Goal: Task Accomplishment & Management: Manage account settings

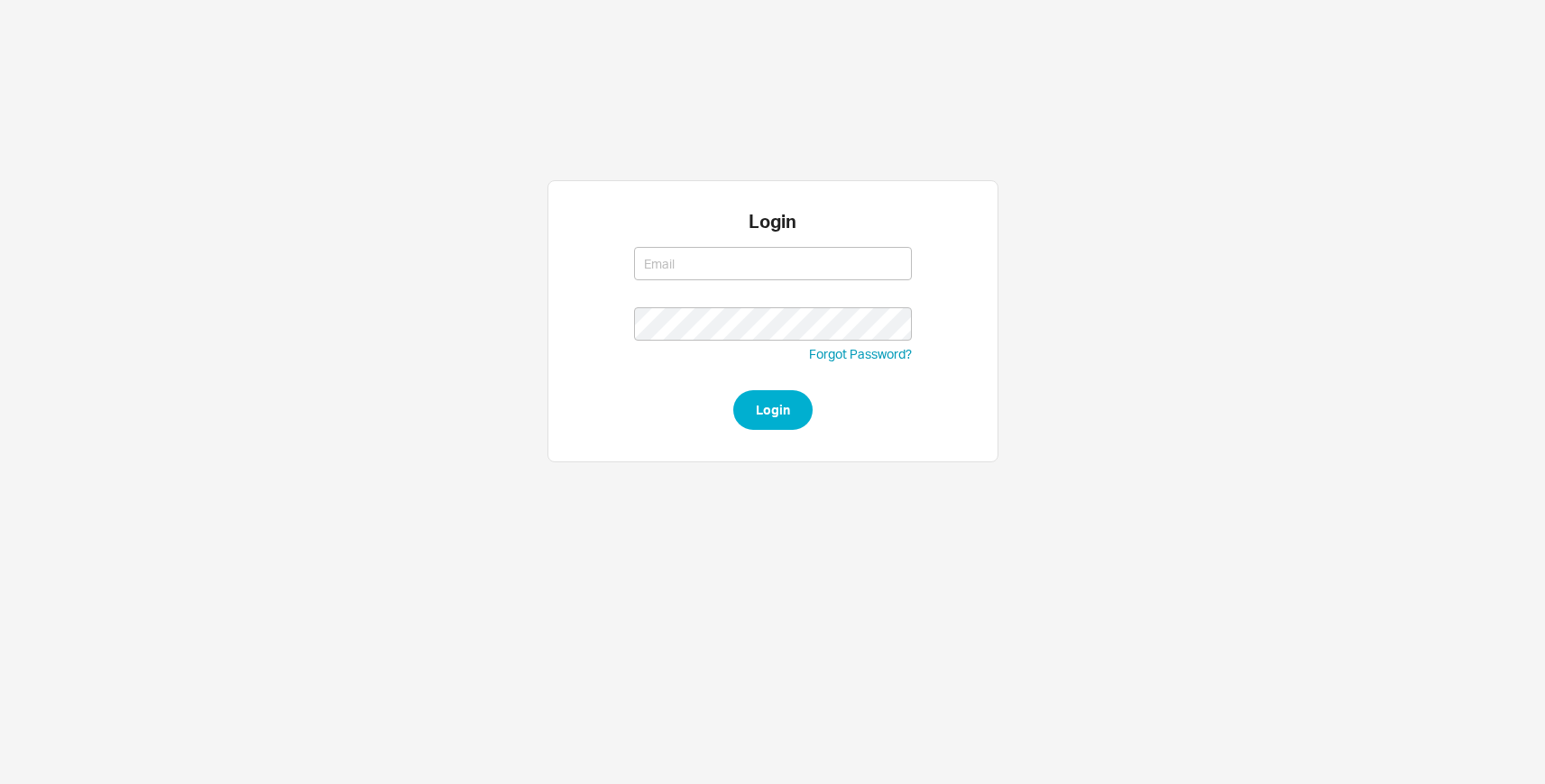
type input "rbleier@qualitybath.com"
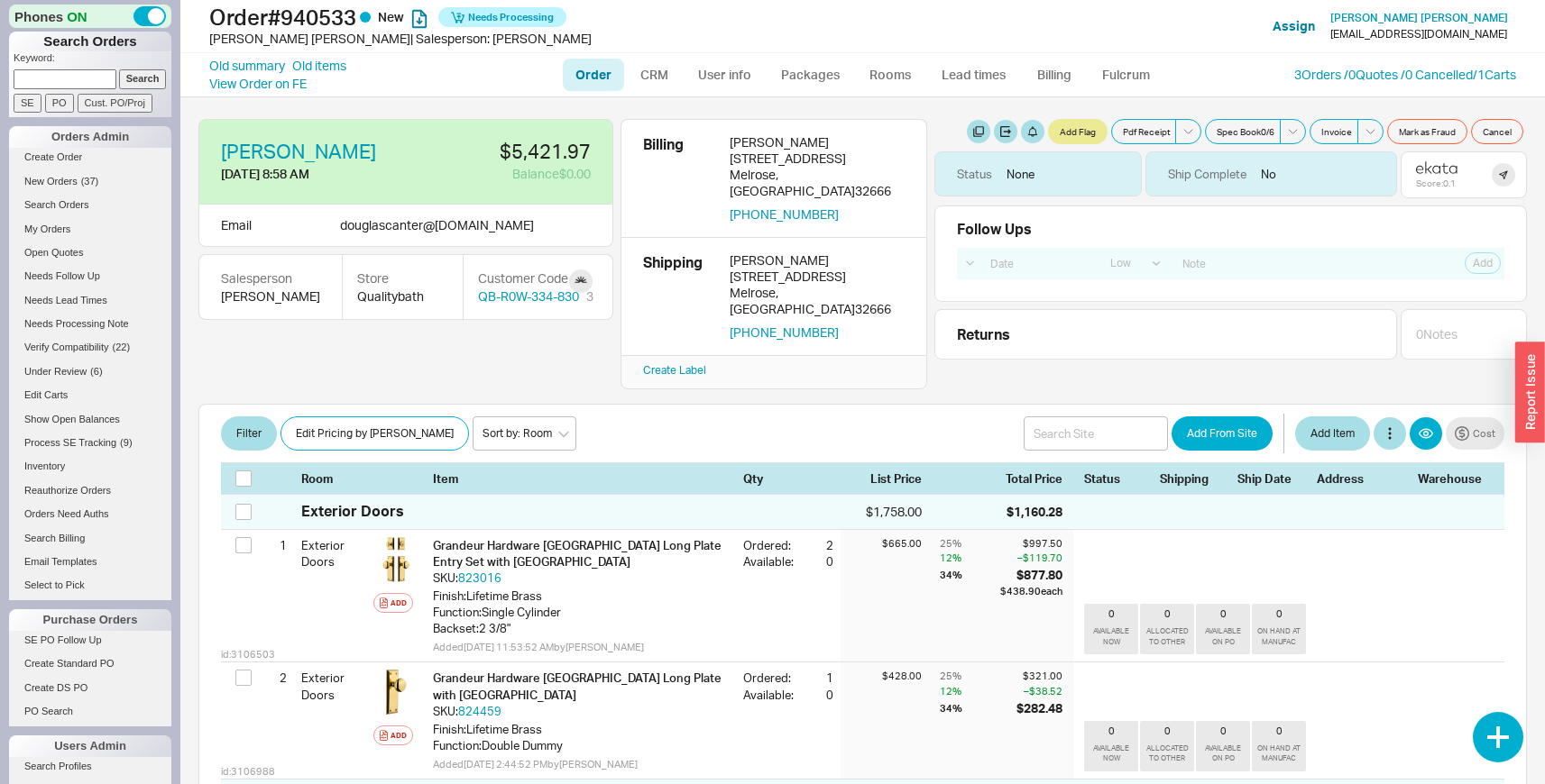
select select "LOW"
click at [82, 178] on span "( 37 )" at bounding box center [90, 181] width 18 height 11
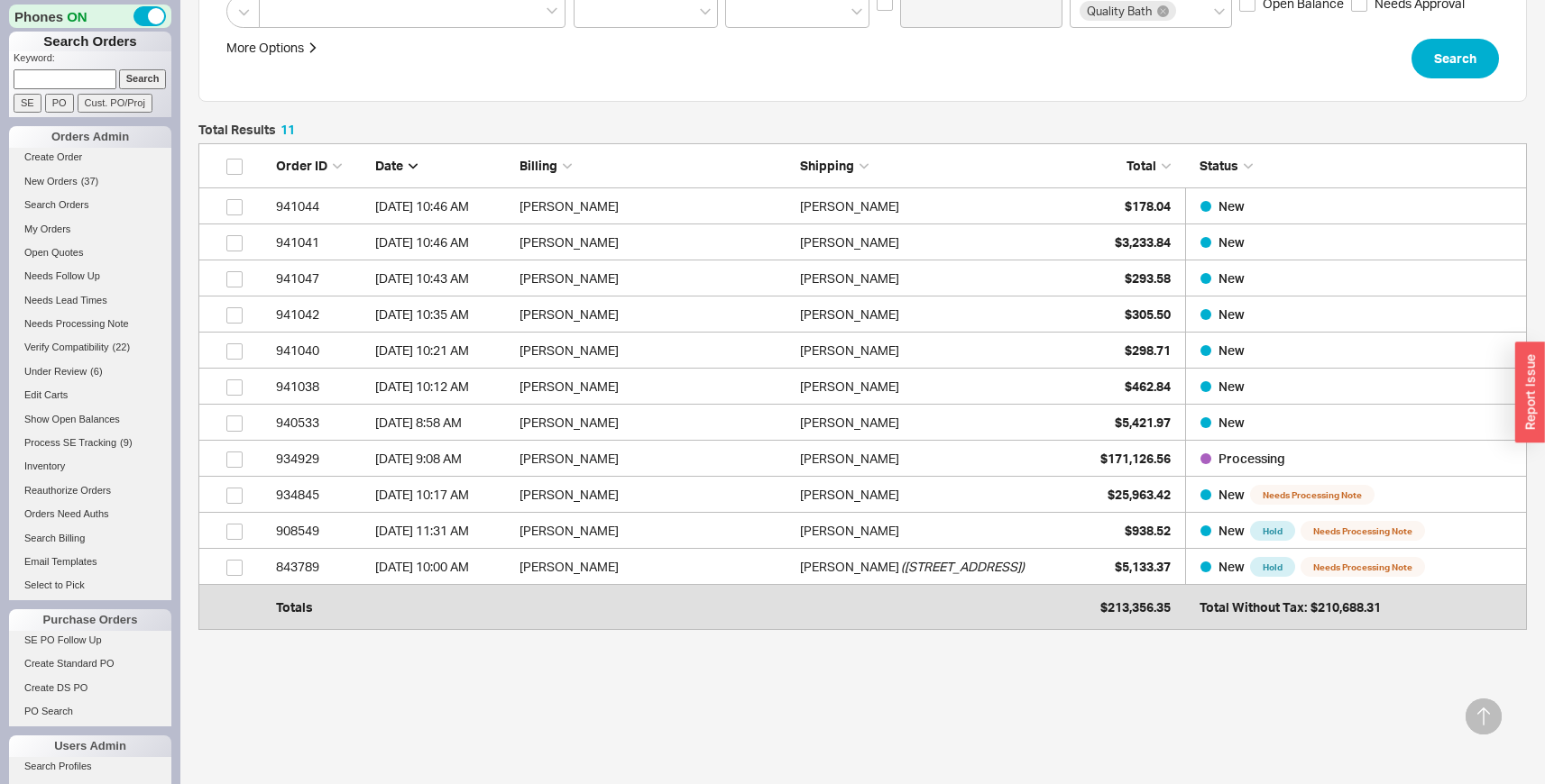
scroll to position [422, 0]
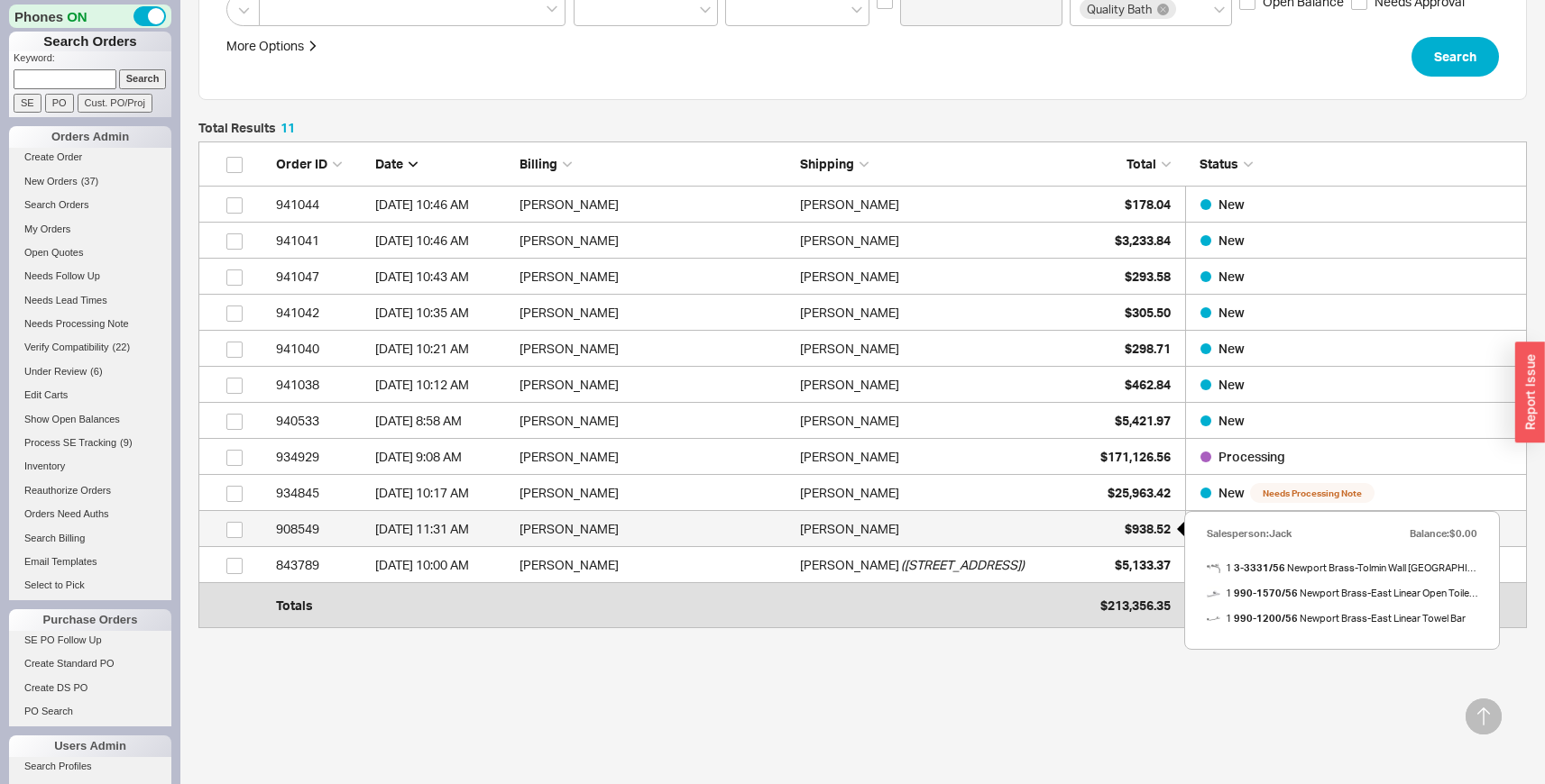
click at [1136, 521] on span "$938.52" at bounding box center [1148, 529] width 46 height 15
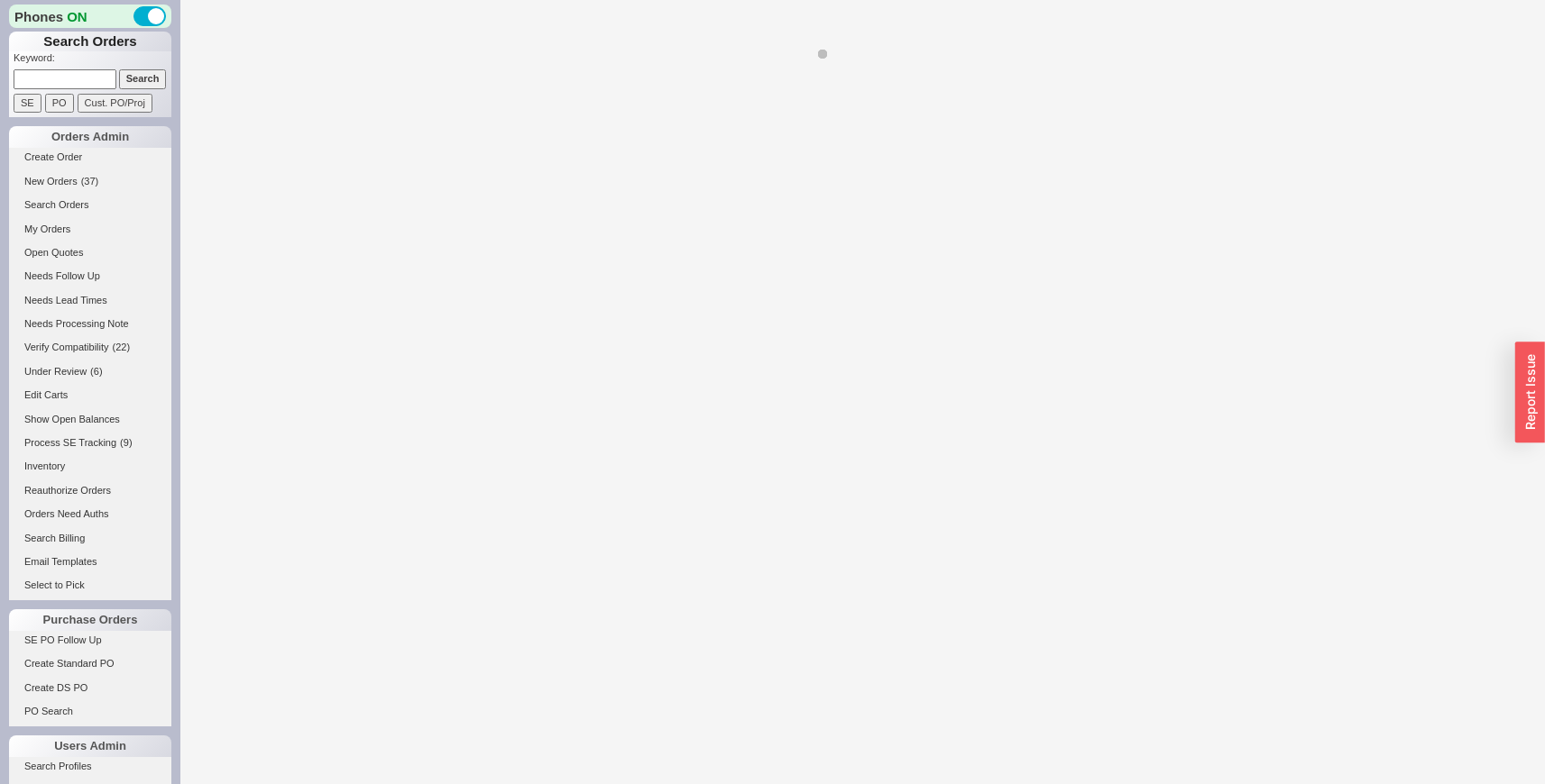
select select "LOW"
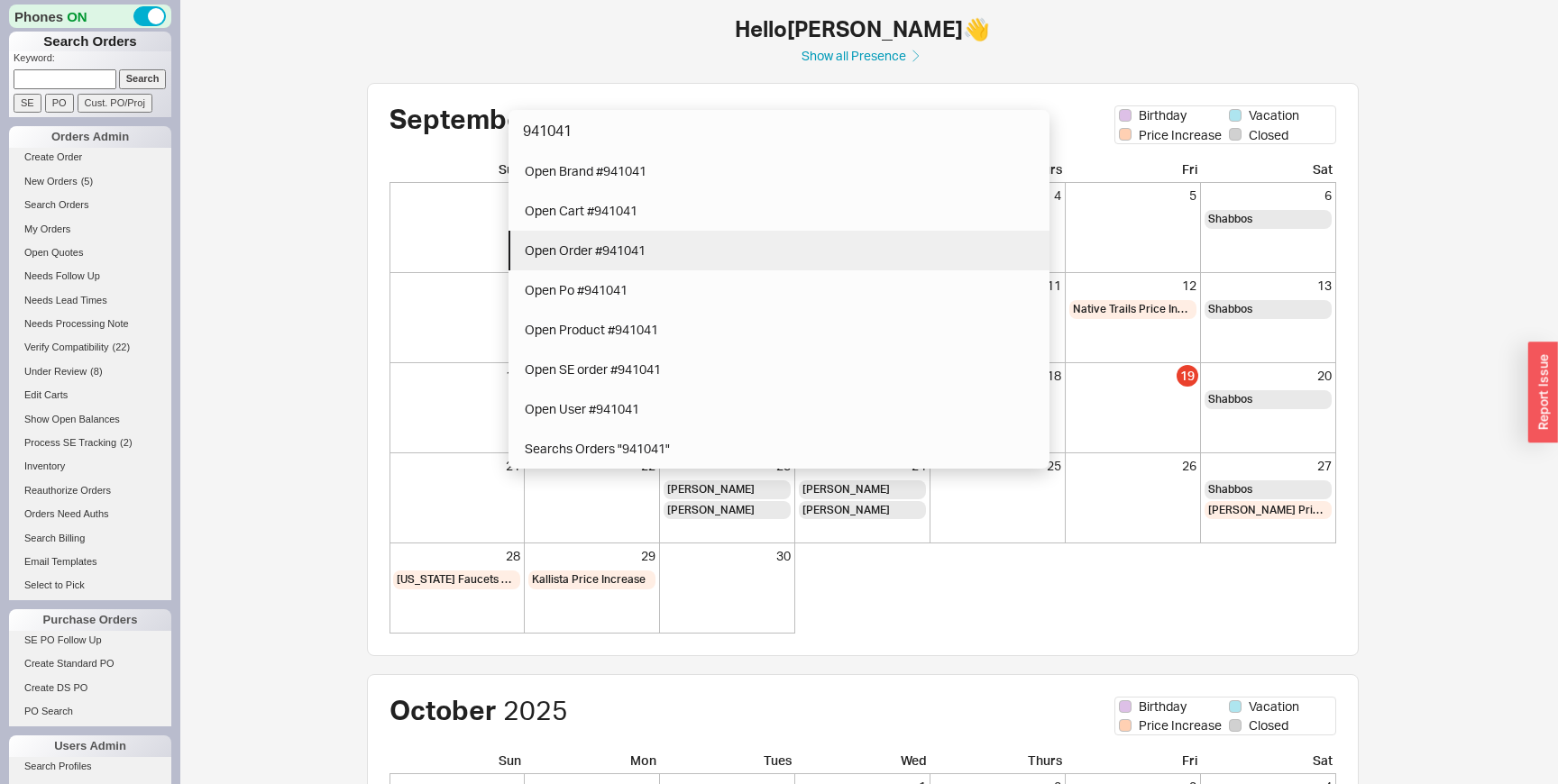
type input "941041"
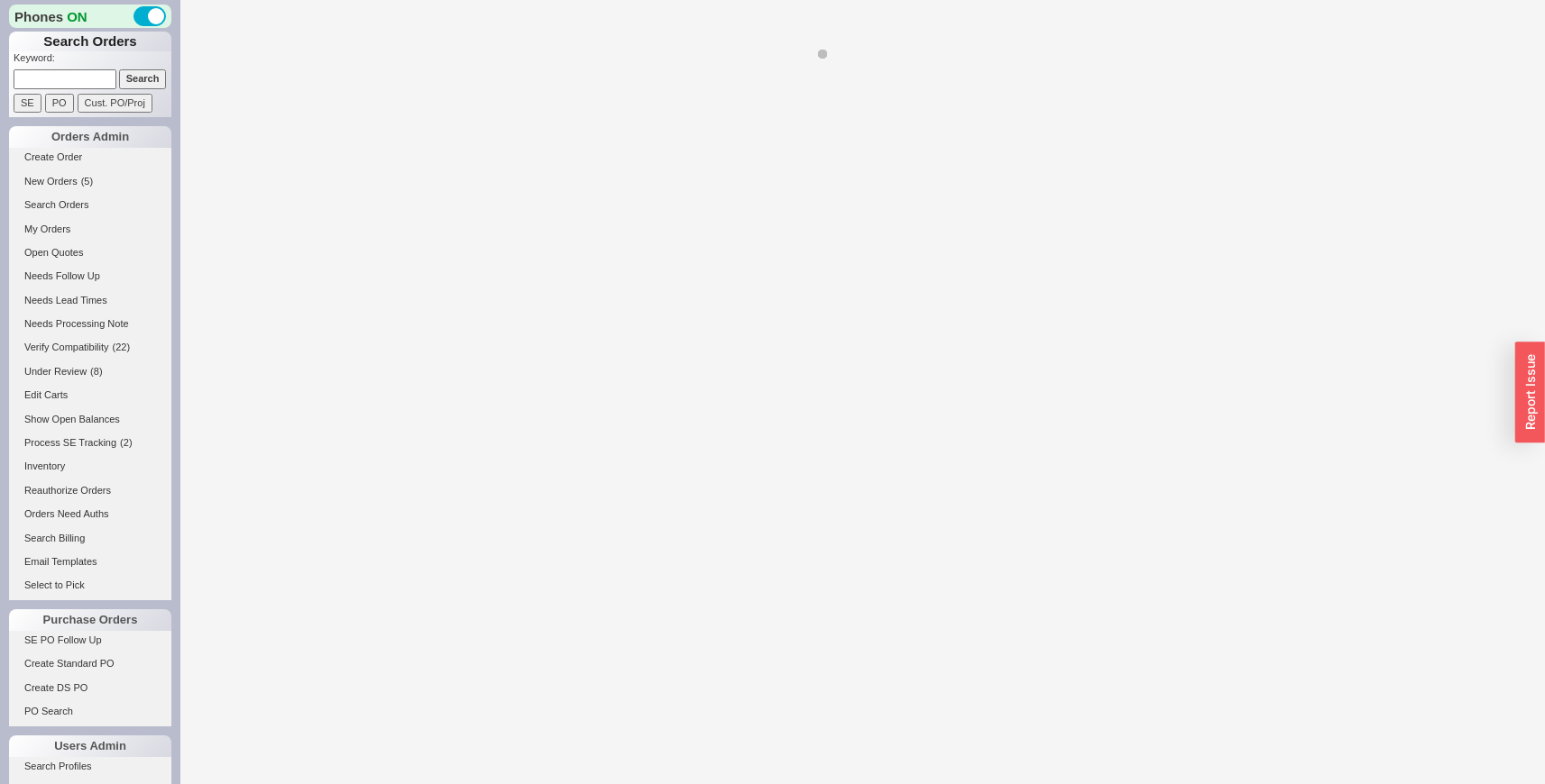
select select "LOW"
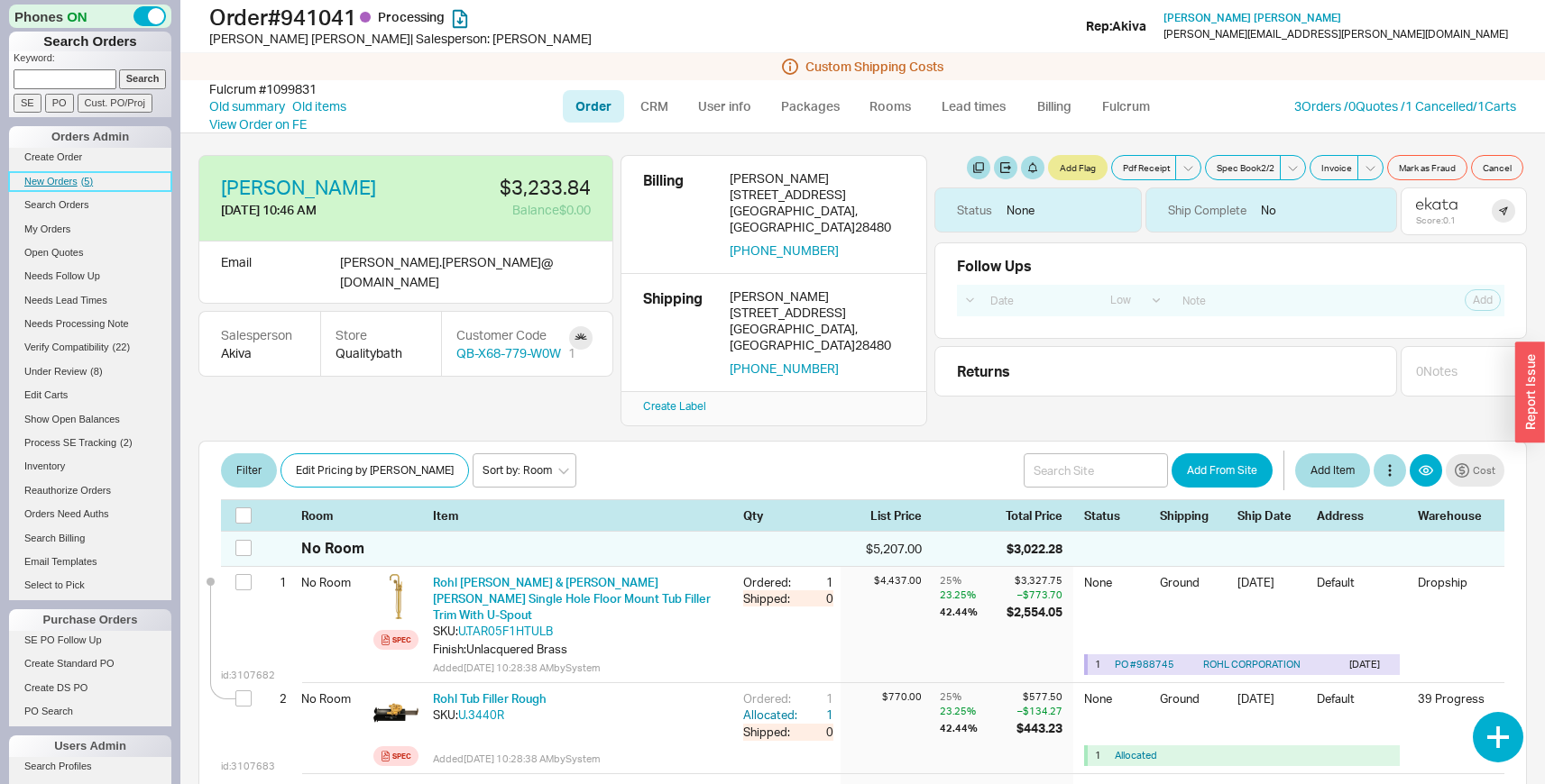
click at [39, 182] on span "New Orders" at bounding box center [51, 181] width 54 height 11
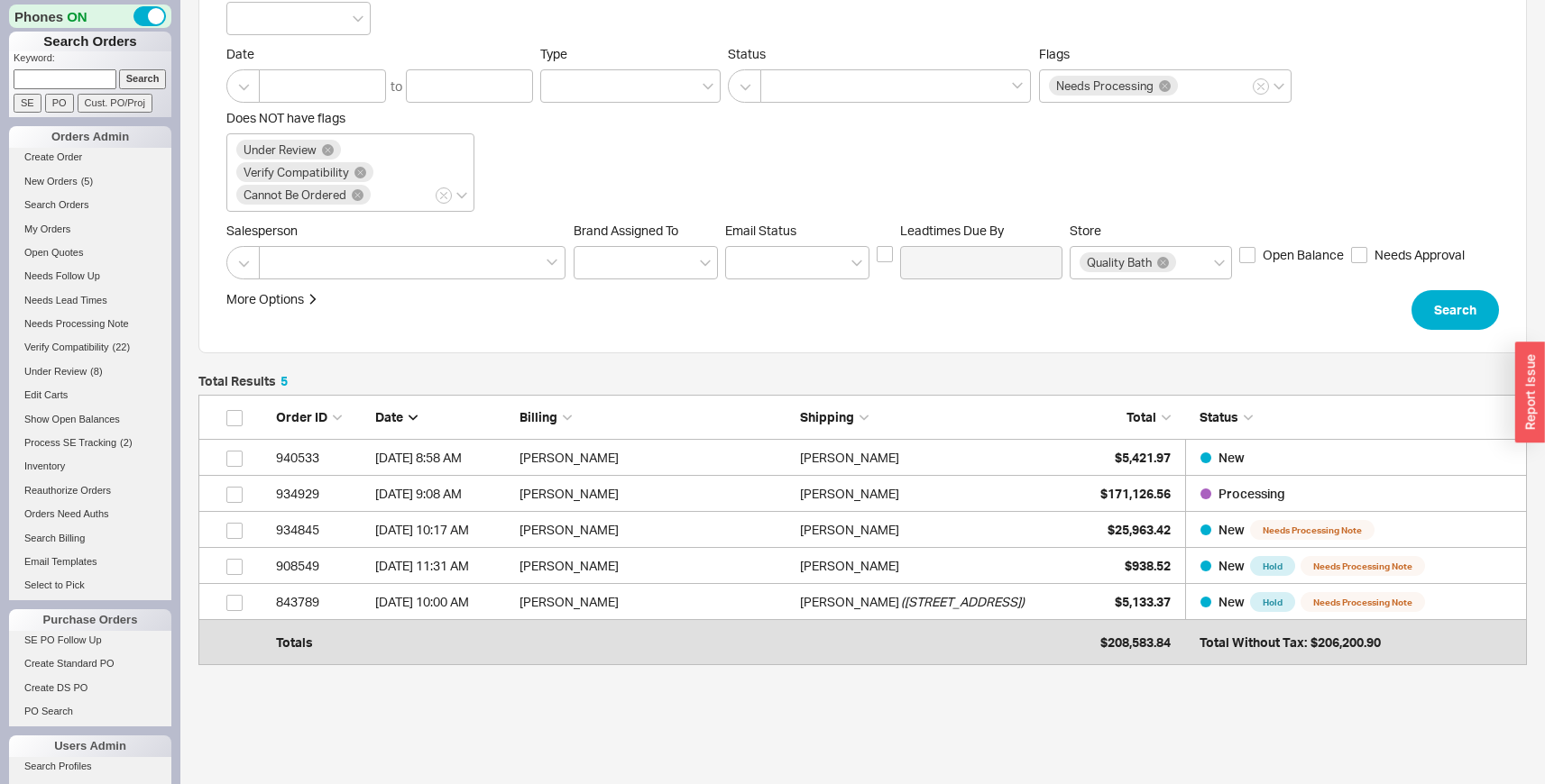
scroll to position [171, 0]
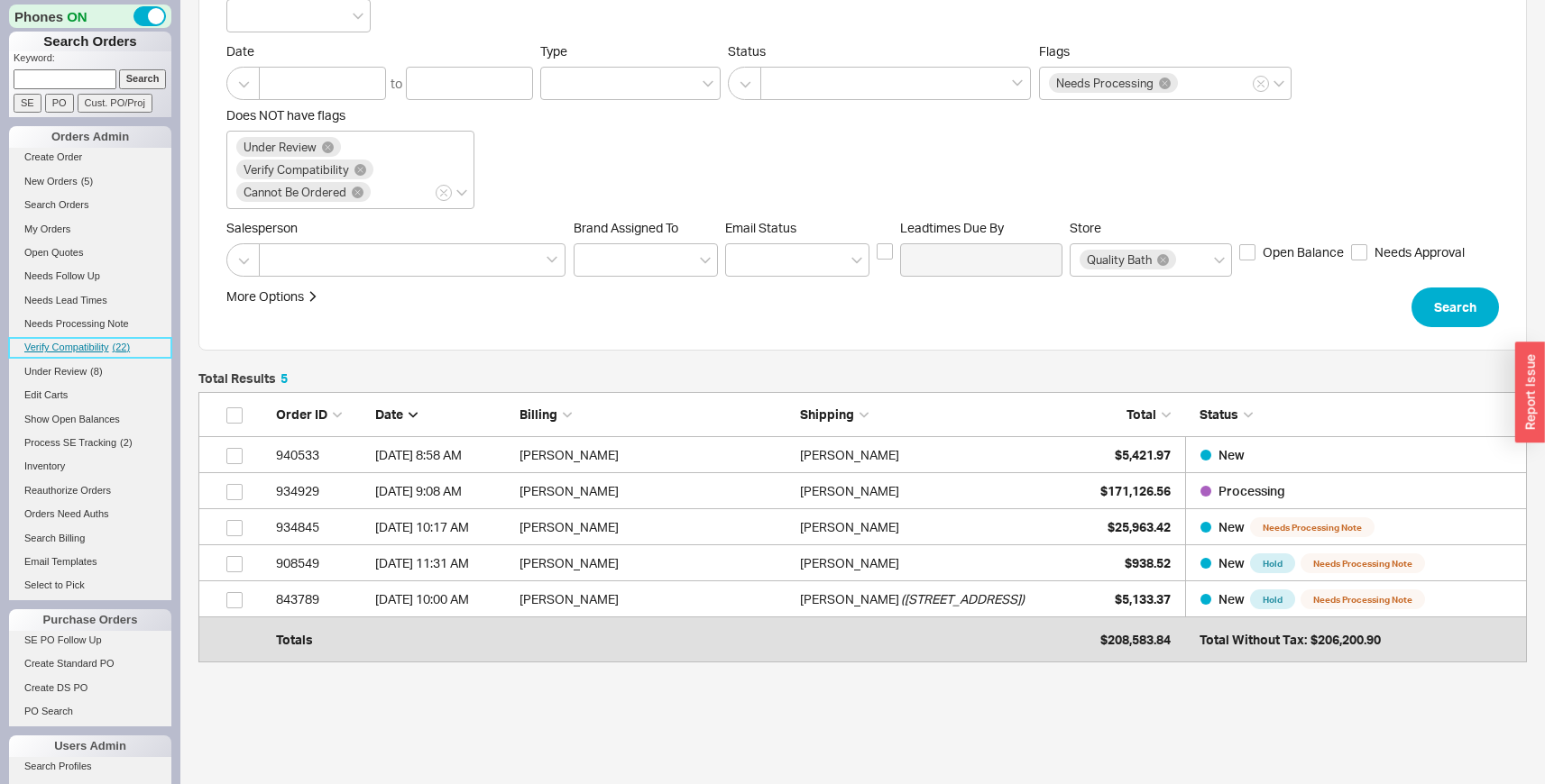
click at [66, 350] on span "Verify Compatibility" at bounding box center [66, 346] width 85 height 11
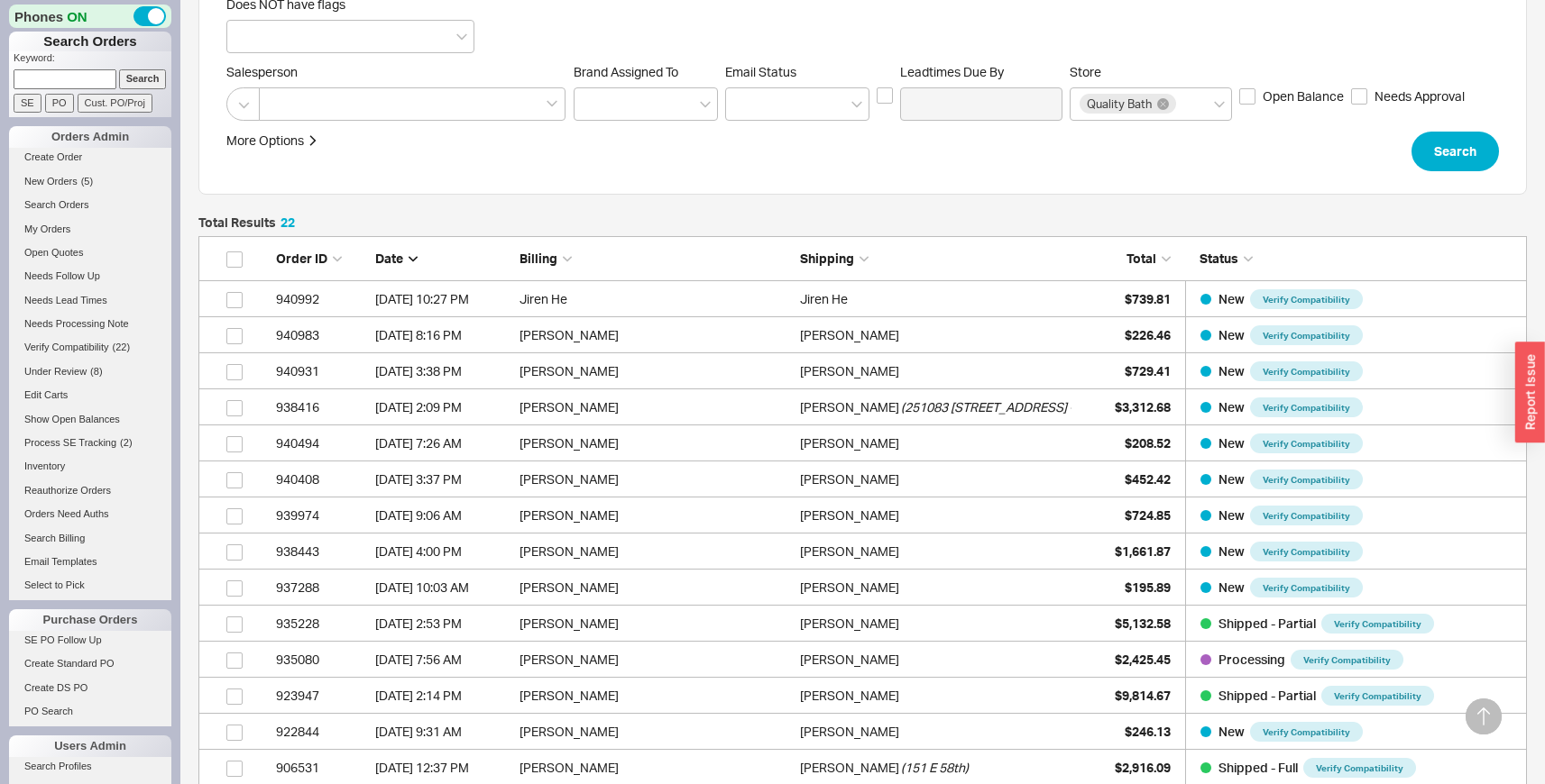
scroll to position [292, 0]
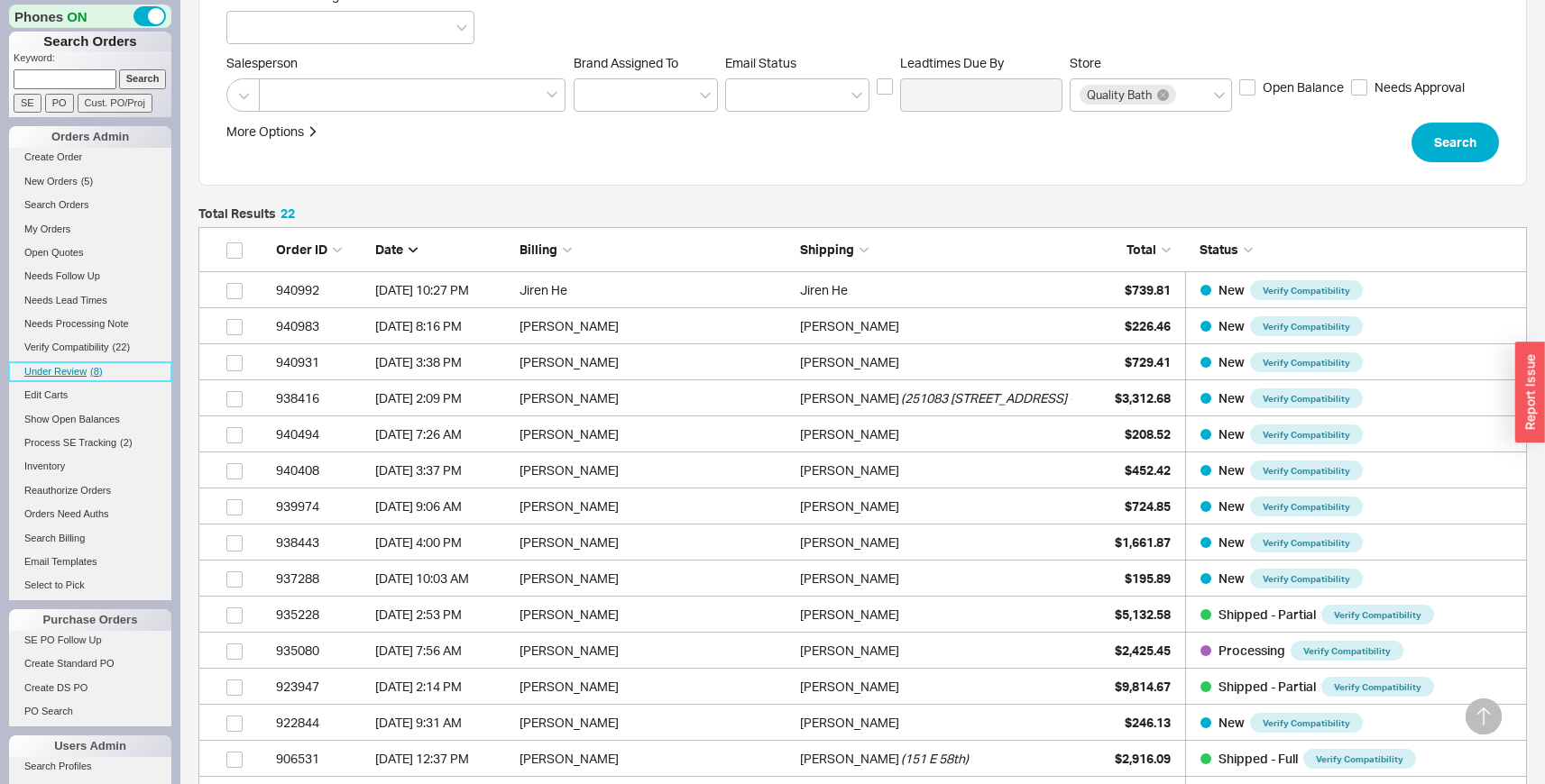
click at [58, 371] on span "Under Review" at bounding box center [55, 371] width 62 height 11
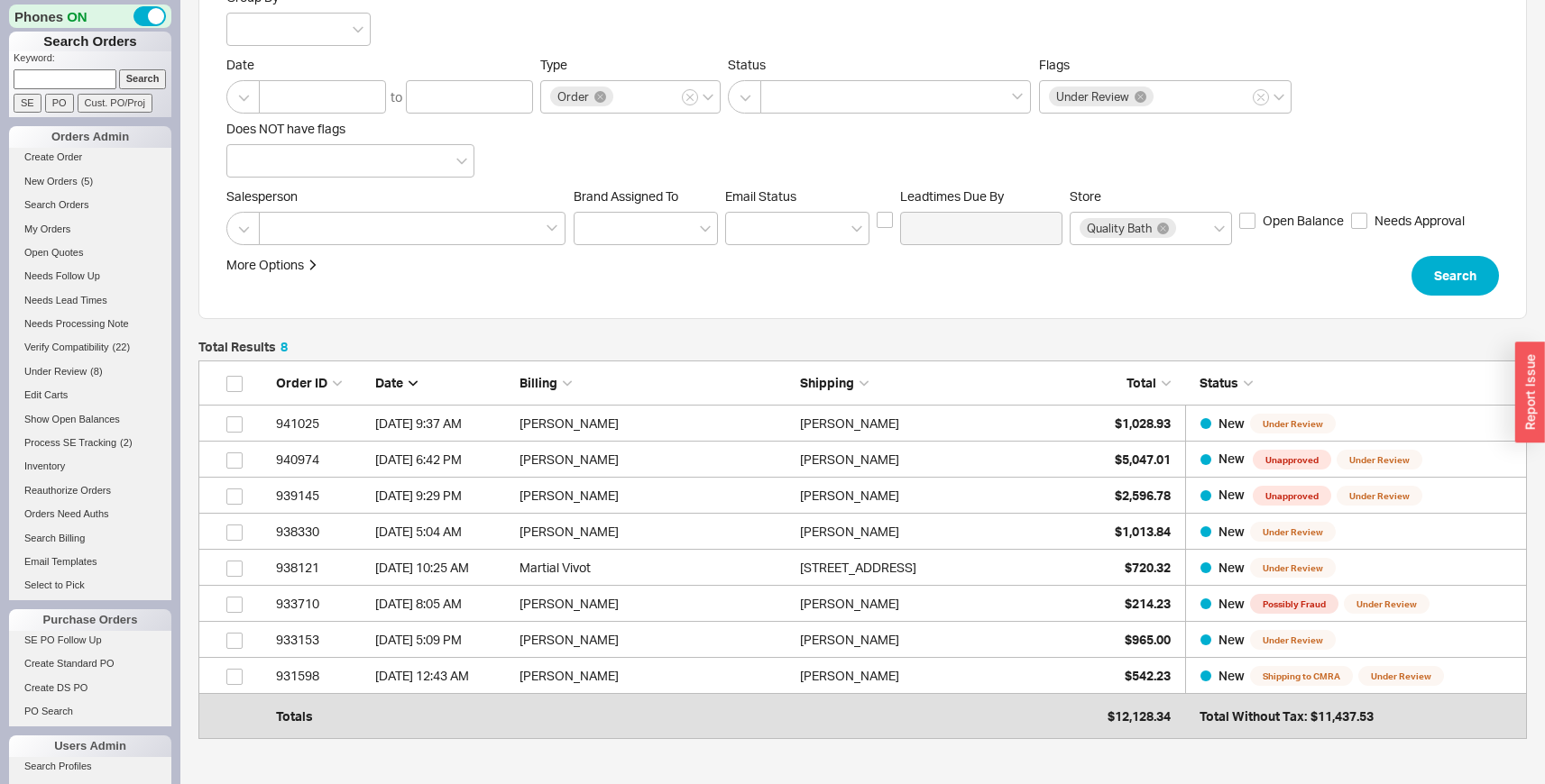
scroll to position [163, 0]
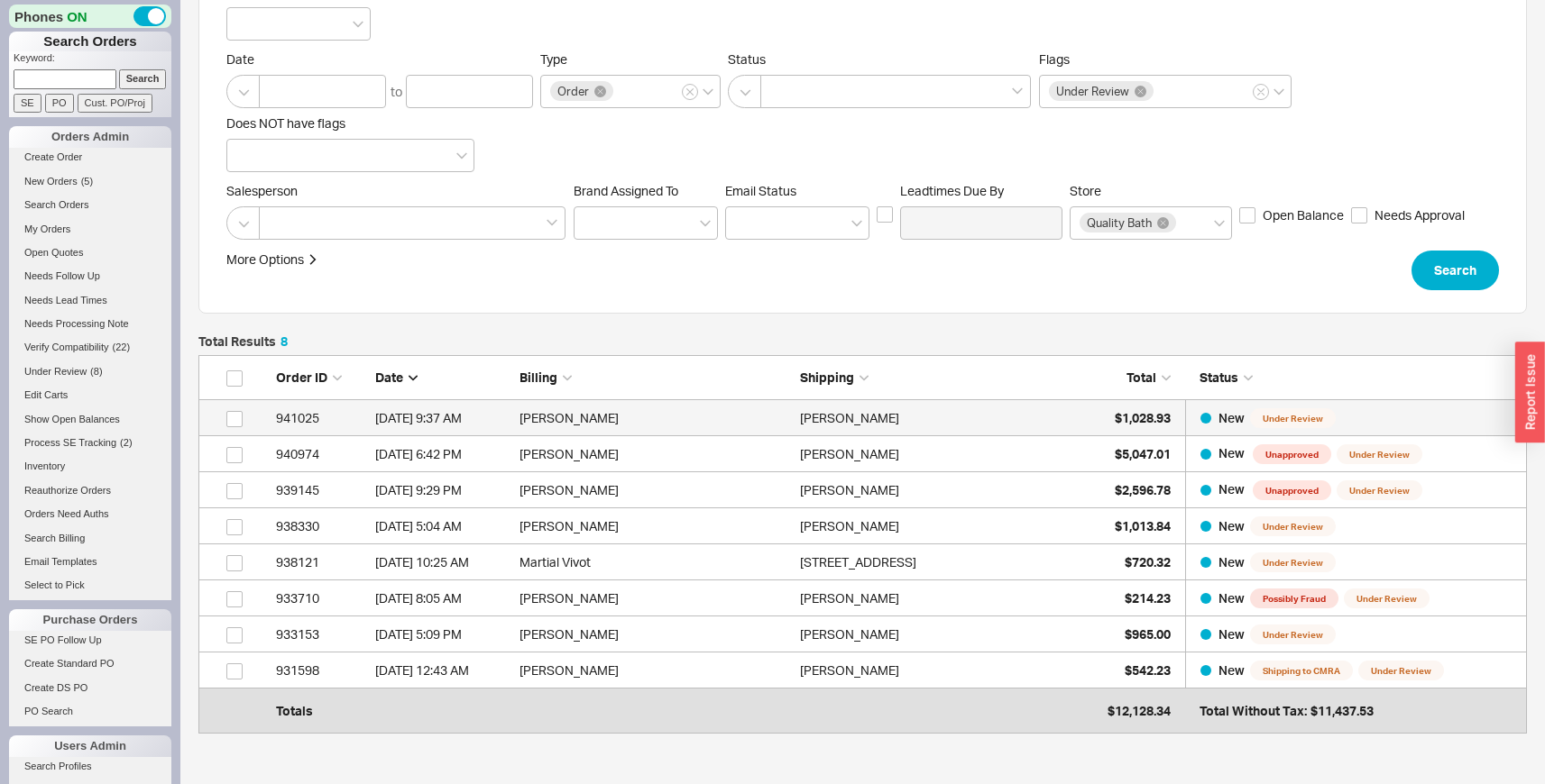
click at [912, 419] on div "[PERSON_NAME]" at bounding box center [936, 419] width 272 height 36
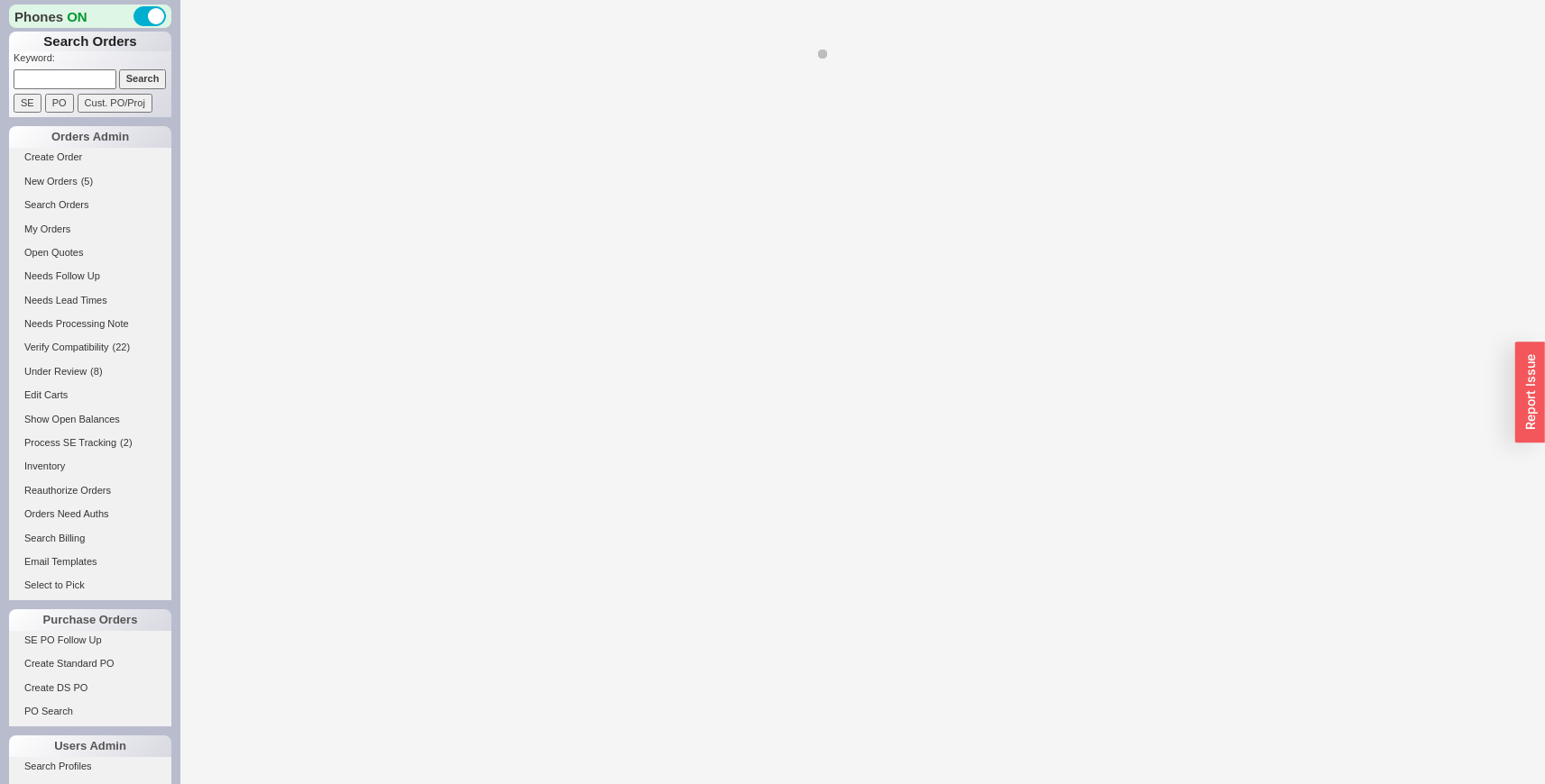
select select "LOW"
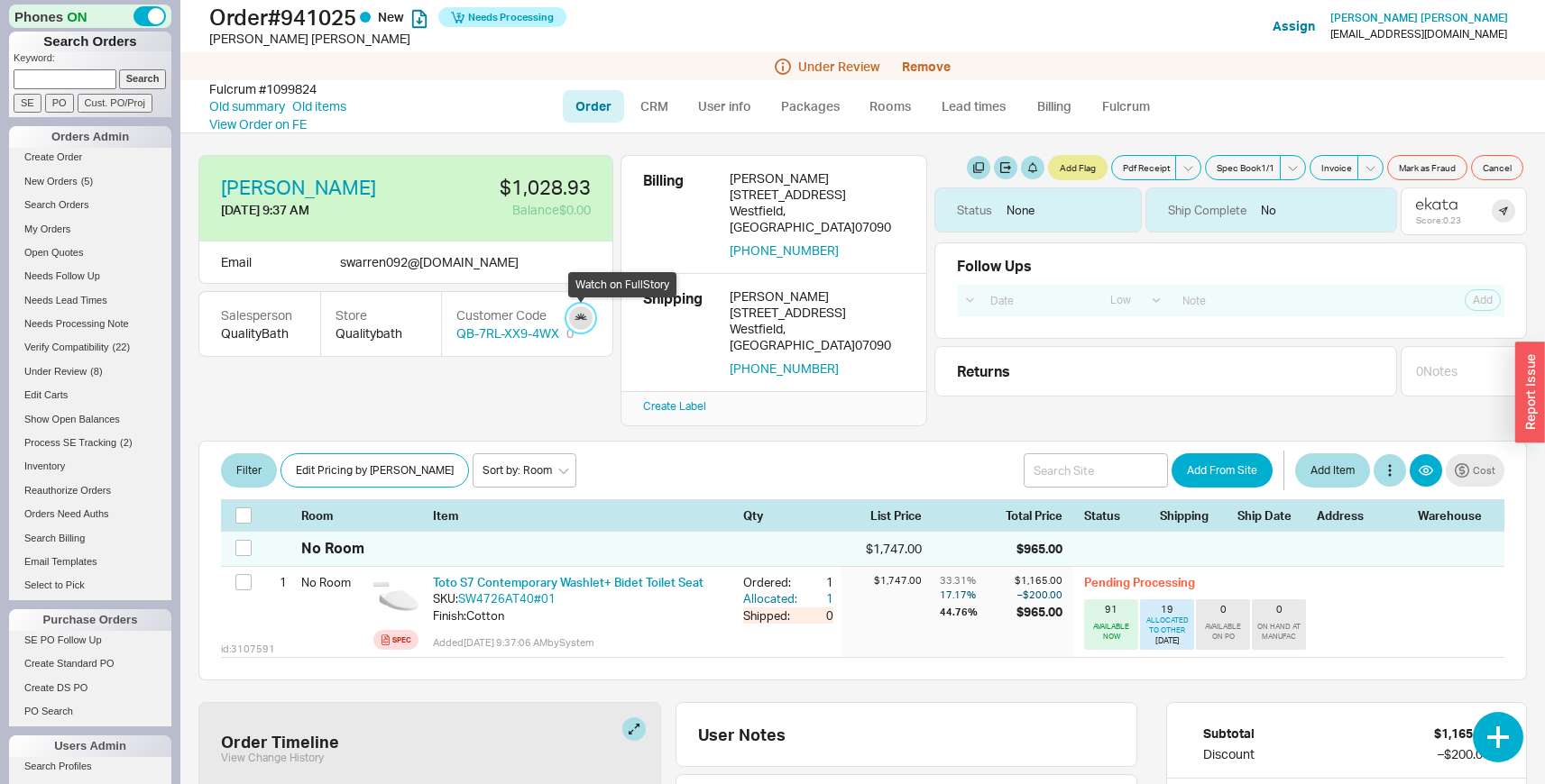
click at [585, 320] on link at bounding box center [581, 318] width 24 height 24
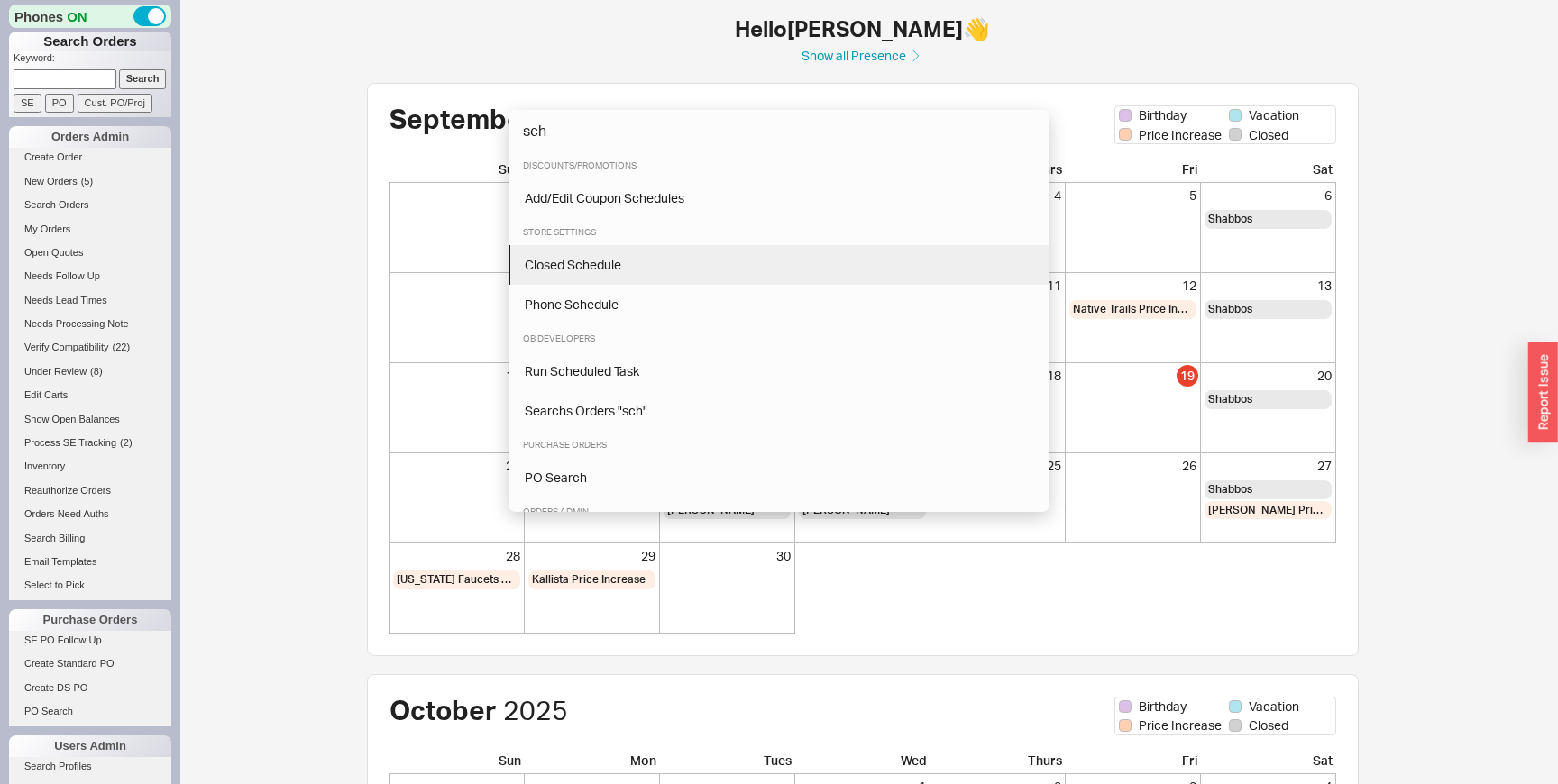
type input "sch"
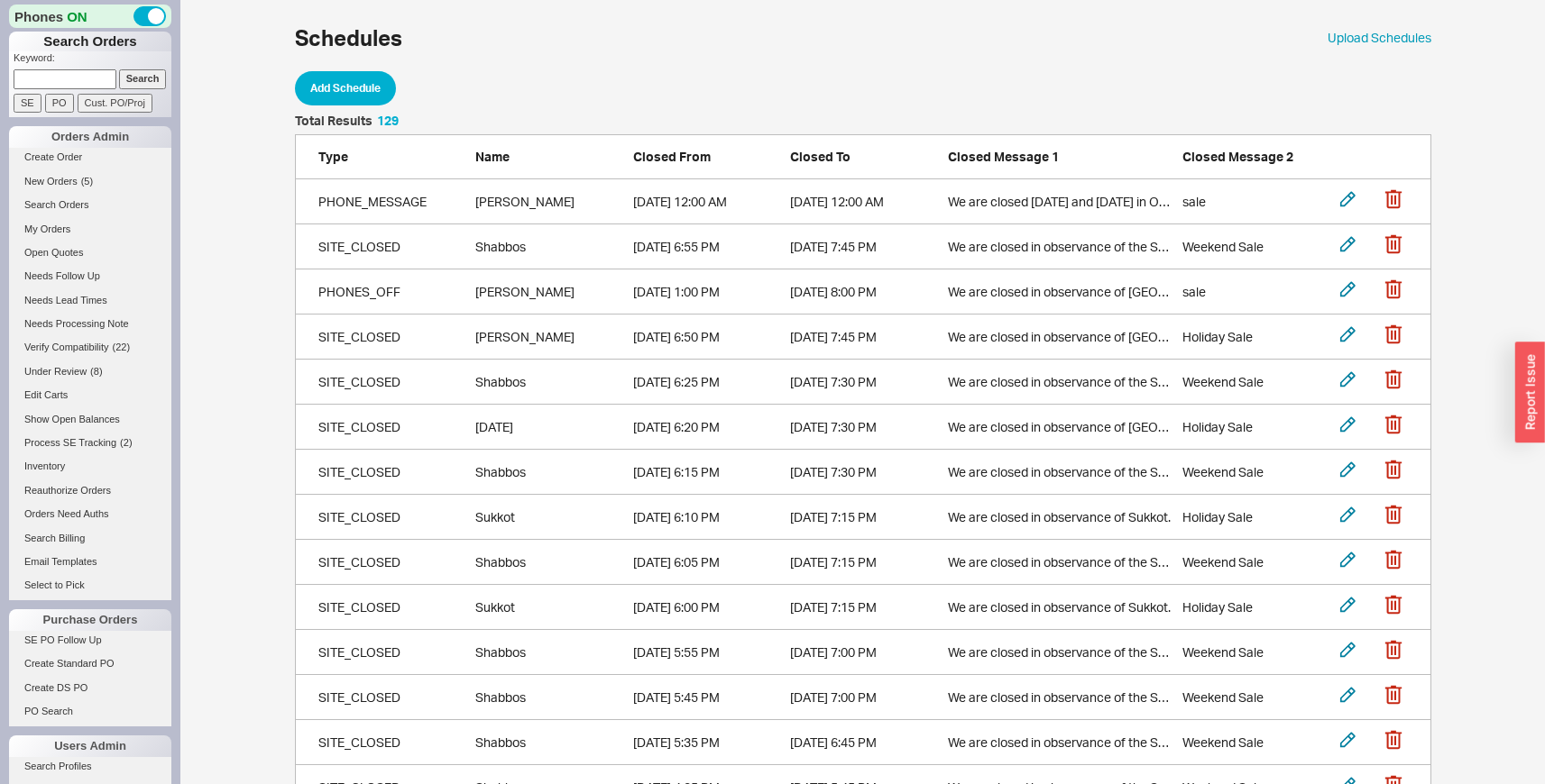
scroll to position [5867, 1123]
click at [65, 449] on link "Process SE Tracking ( 2 )" at bounding box center [90, 444] width 163 height 19
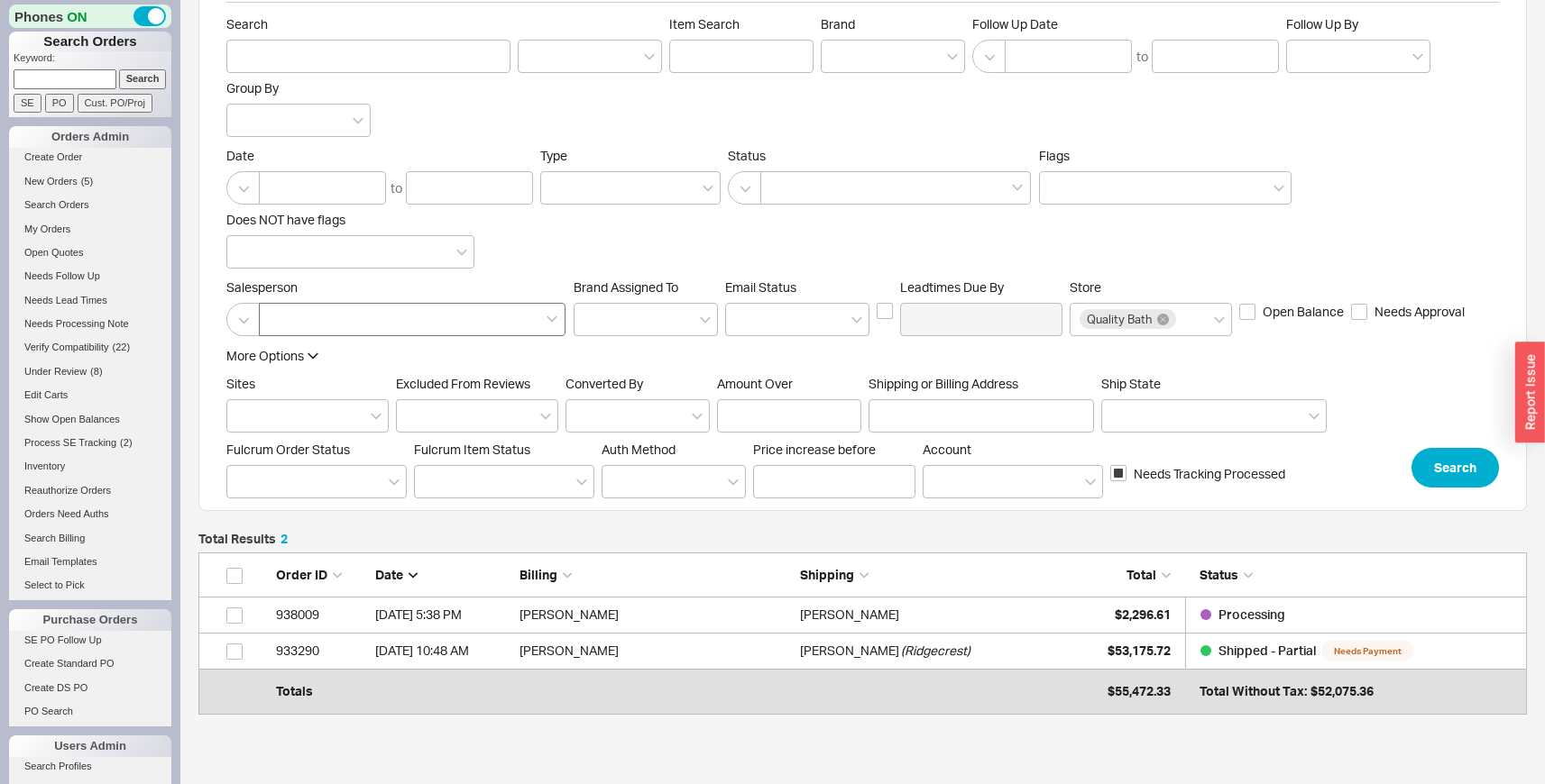
scroll to position [81, 0]
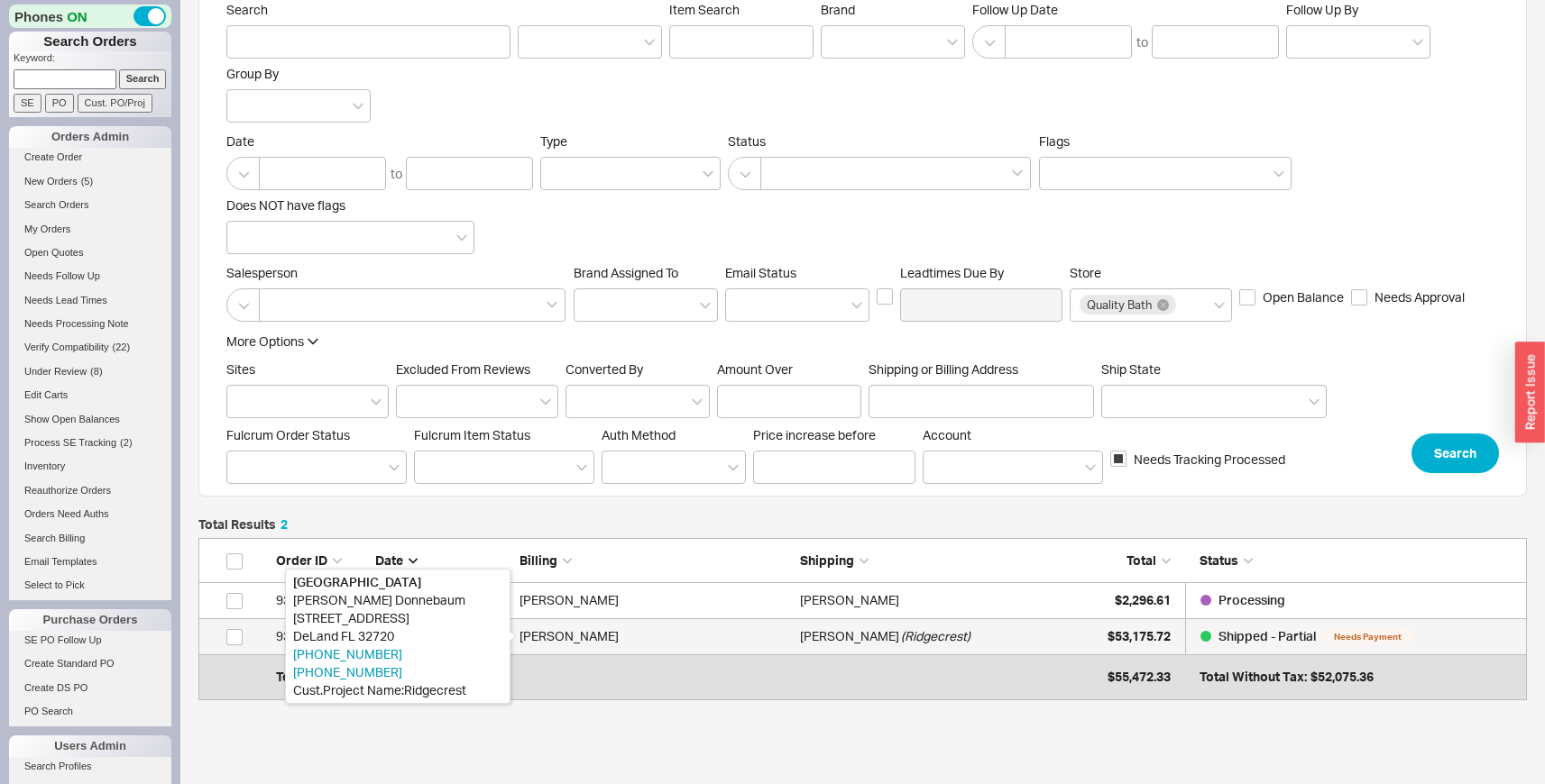
click at [788, 624] on div "Donny Donnebaum" at bounding box center [655, 637] width 272 height 36
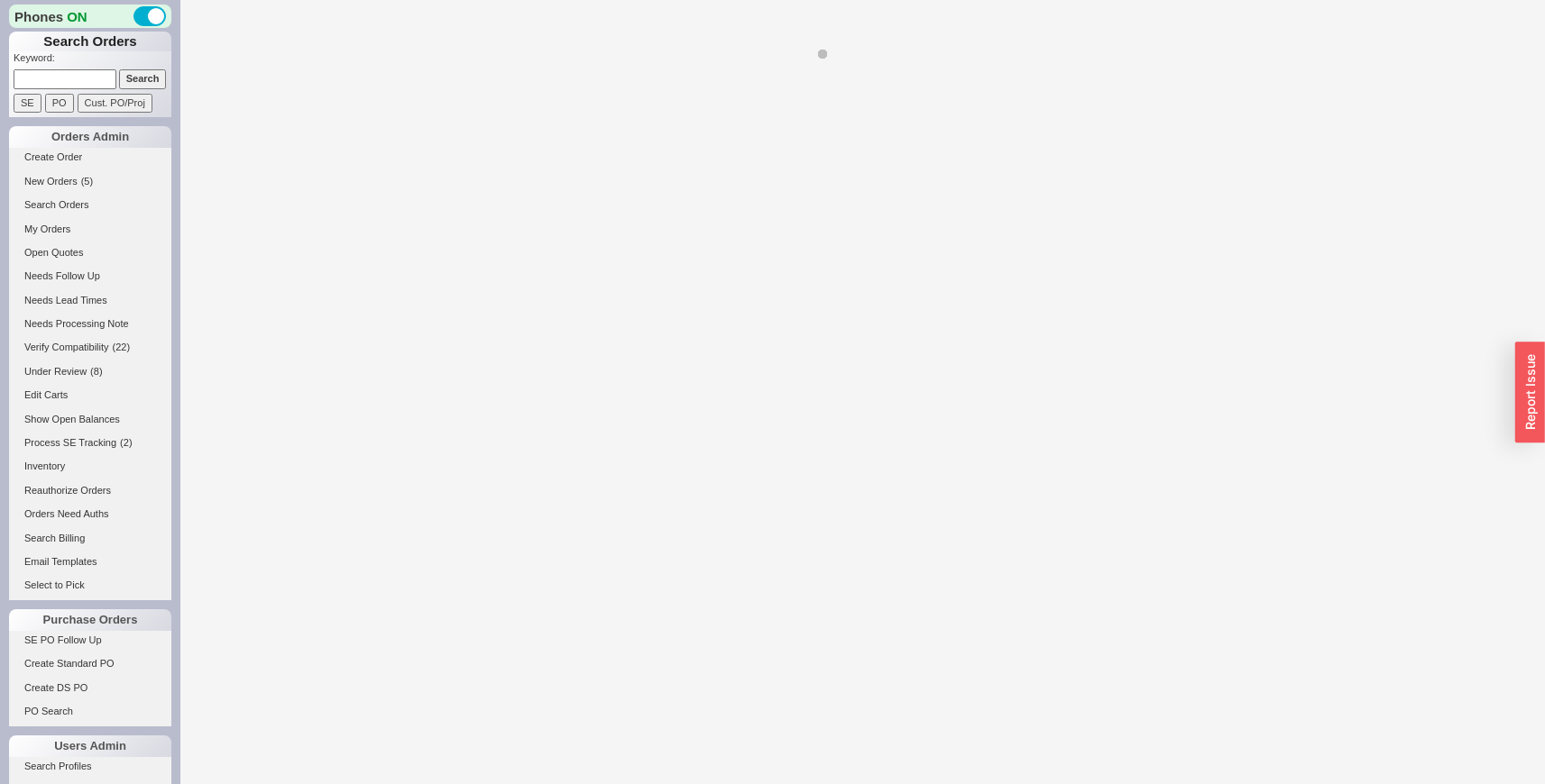
select select "LOW"
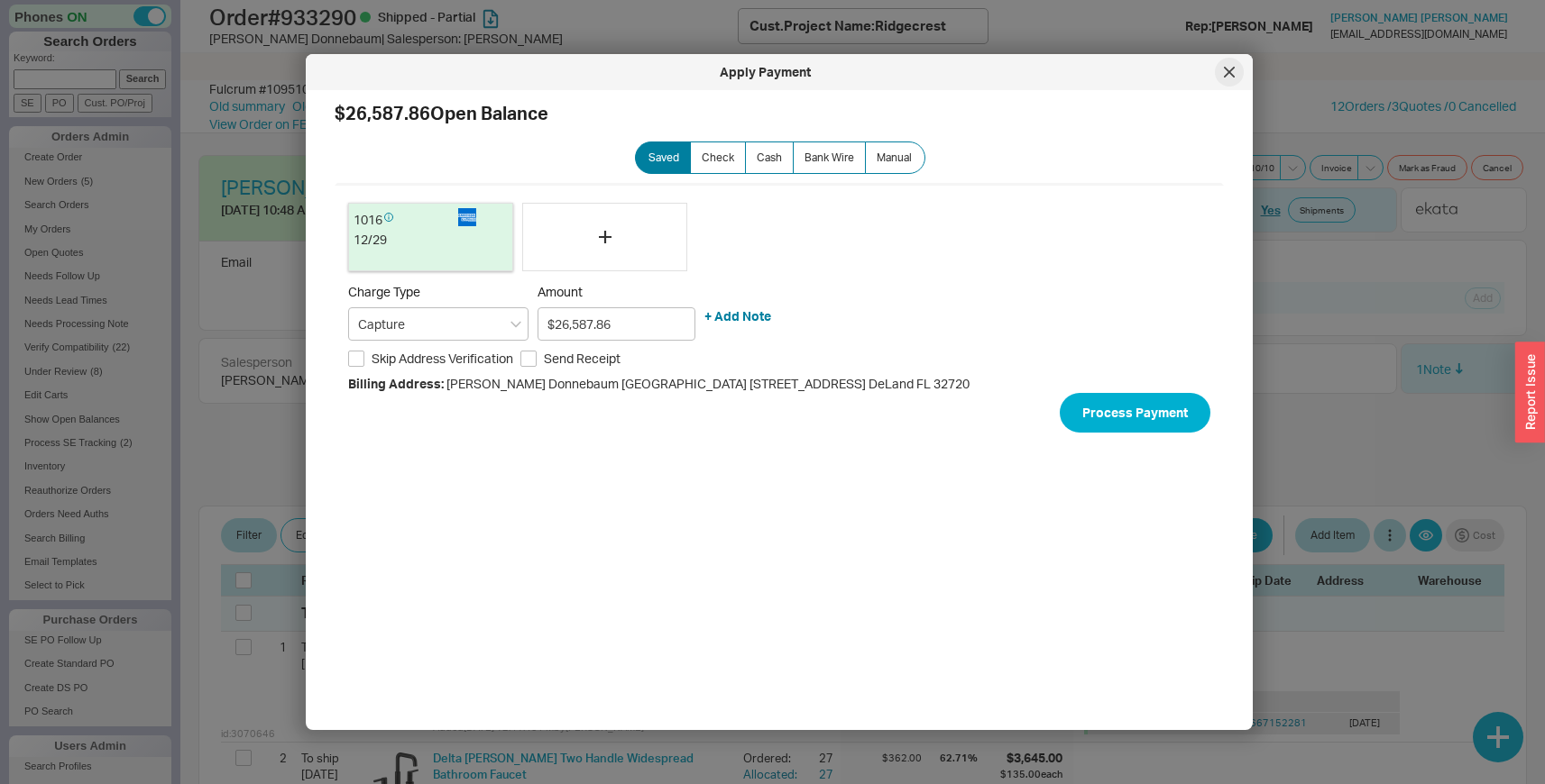
click at [1225, 82] on div at bounding box center [1229, 72] width 29 height 29
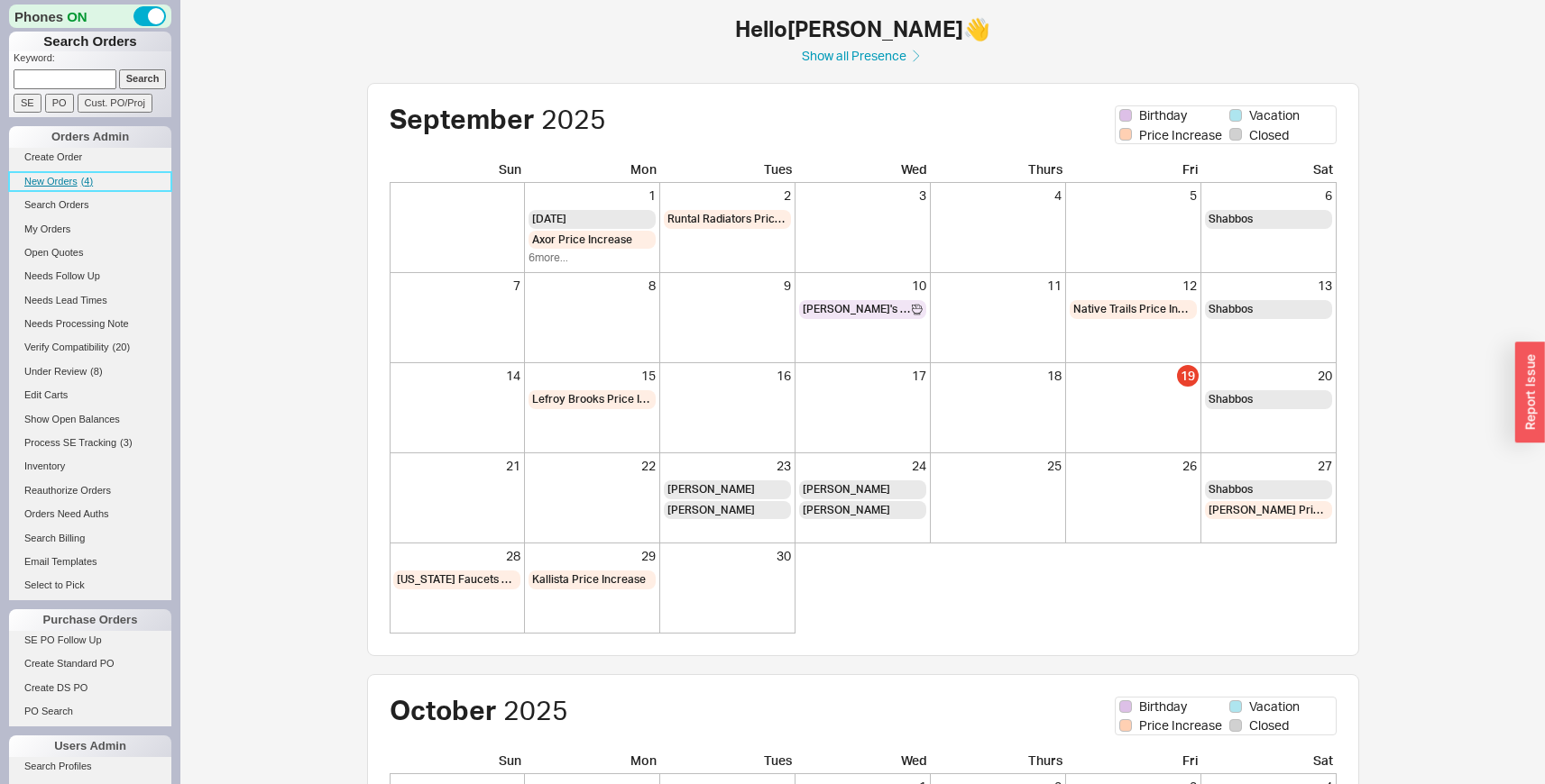
click at [83, 182] on span "( 4 )" at bounding box center [87, 181] width 11 height 11
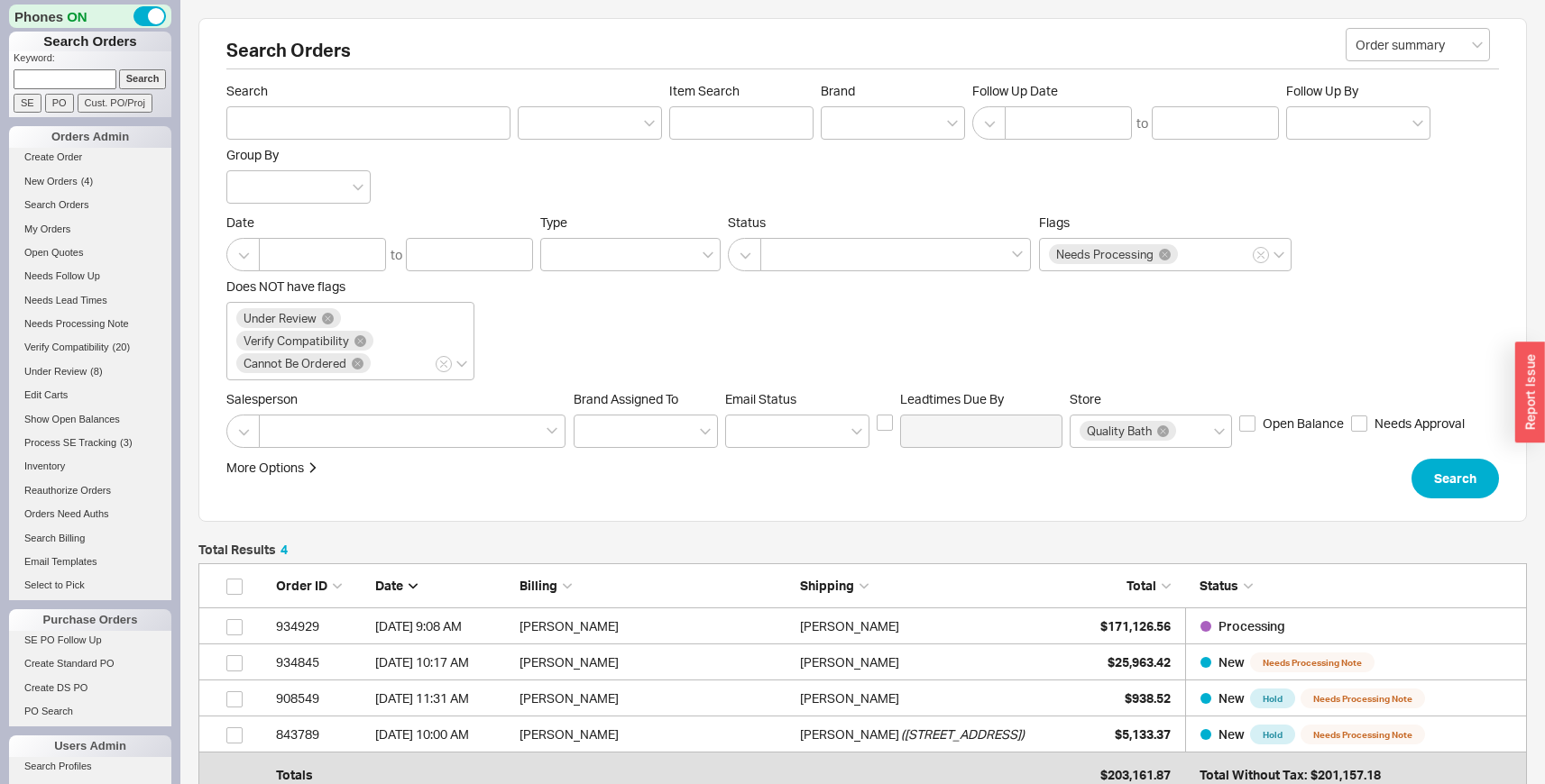
scroll to position [213, 0]
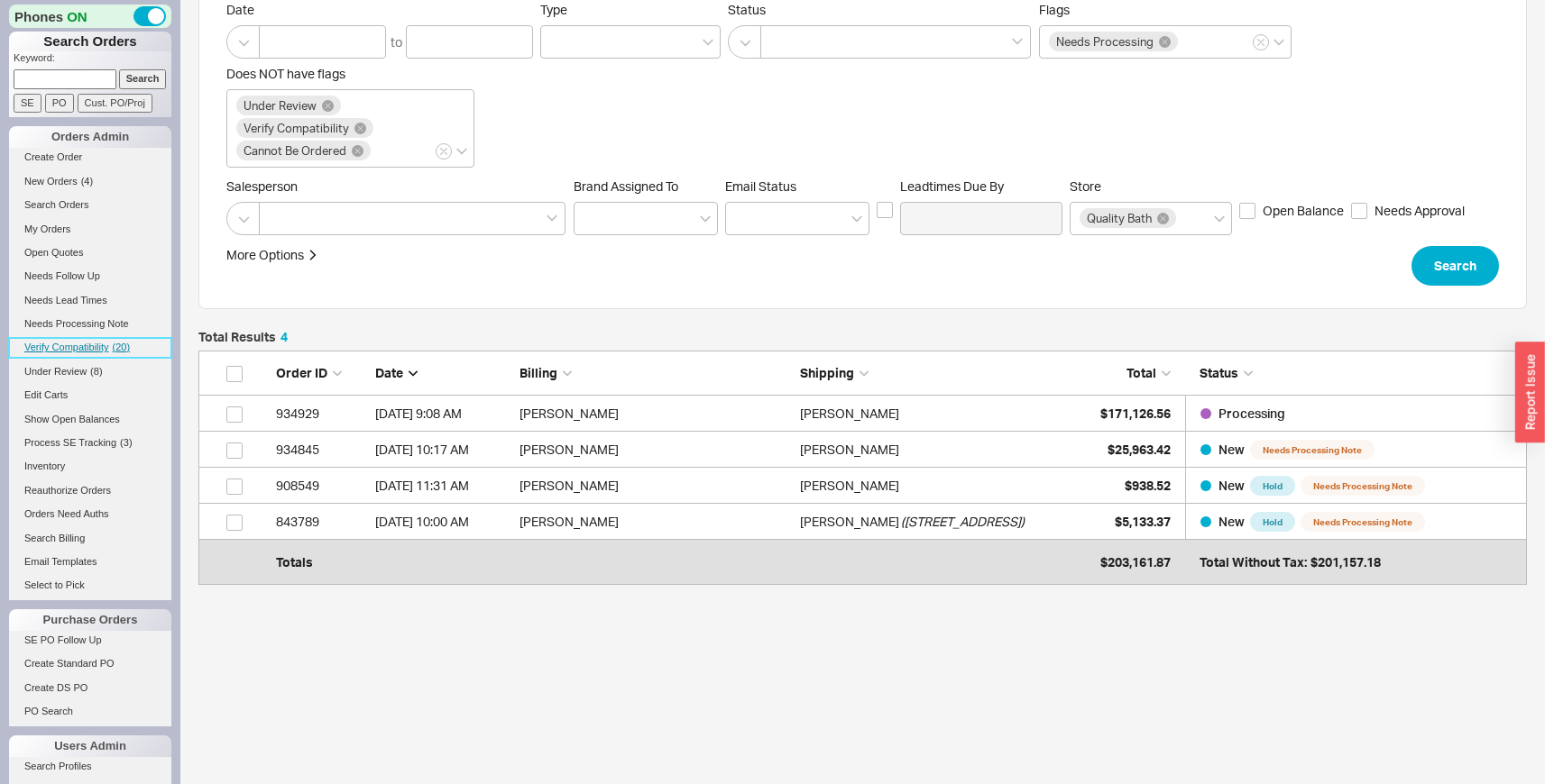
click at [106, 342] on span "Verify Compatibility" at bounding box center [66, 346] width 85 height 11
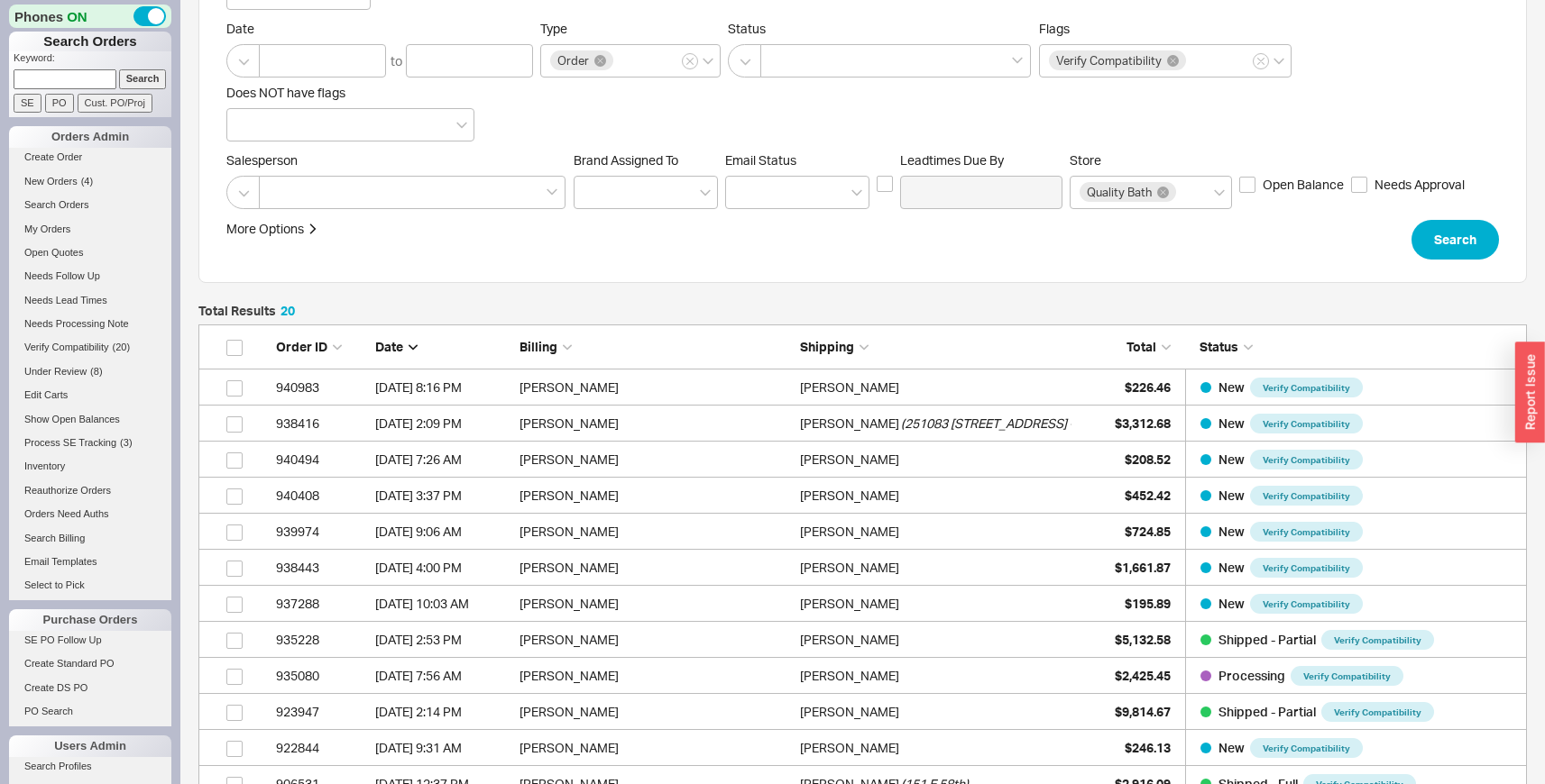
scroll to position [207, 0]
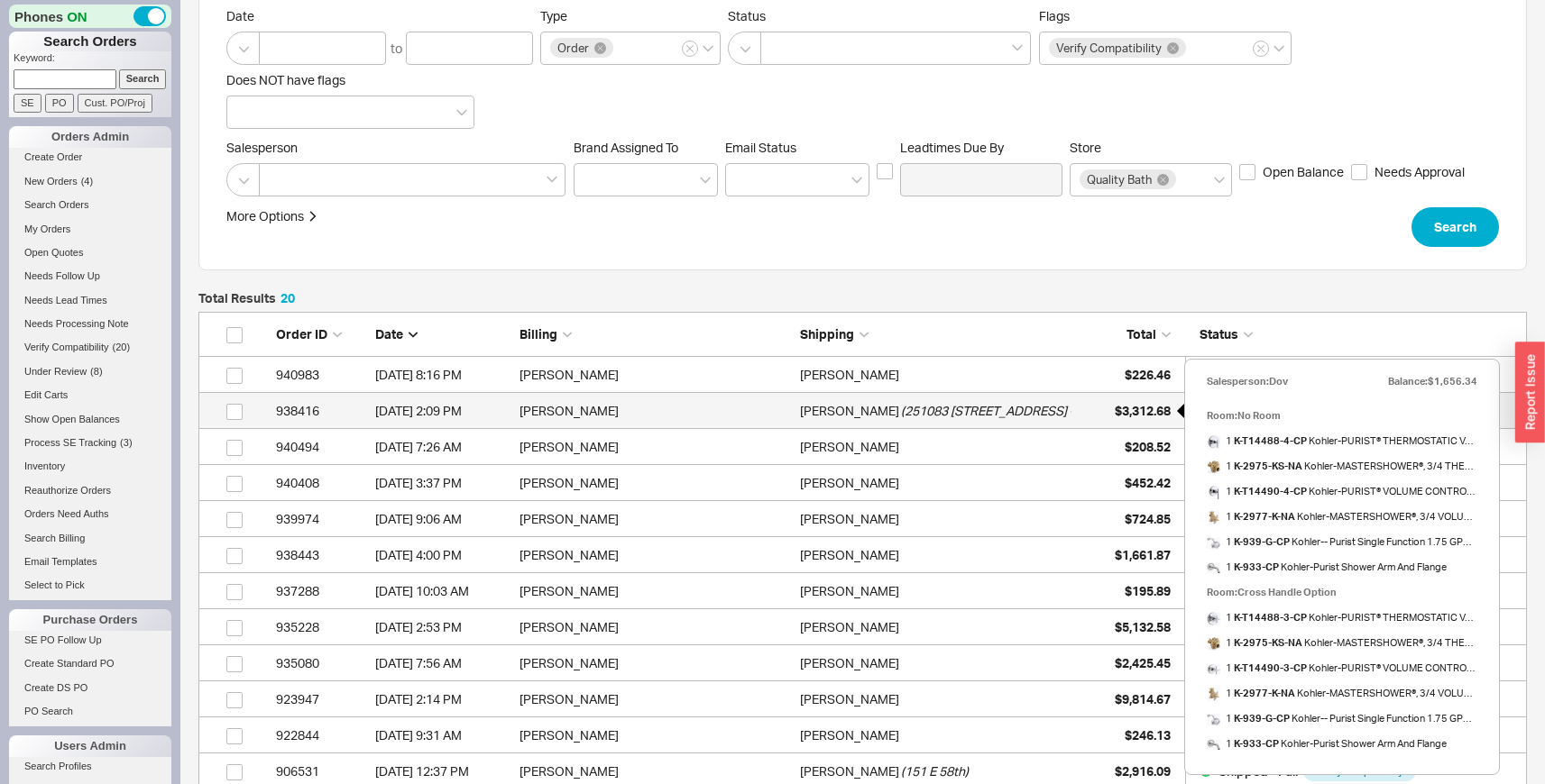
click at [1115, 405] on span "$3,312.68" at bounding box center [1142, 410] width 55 height 15
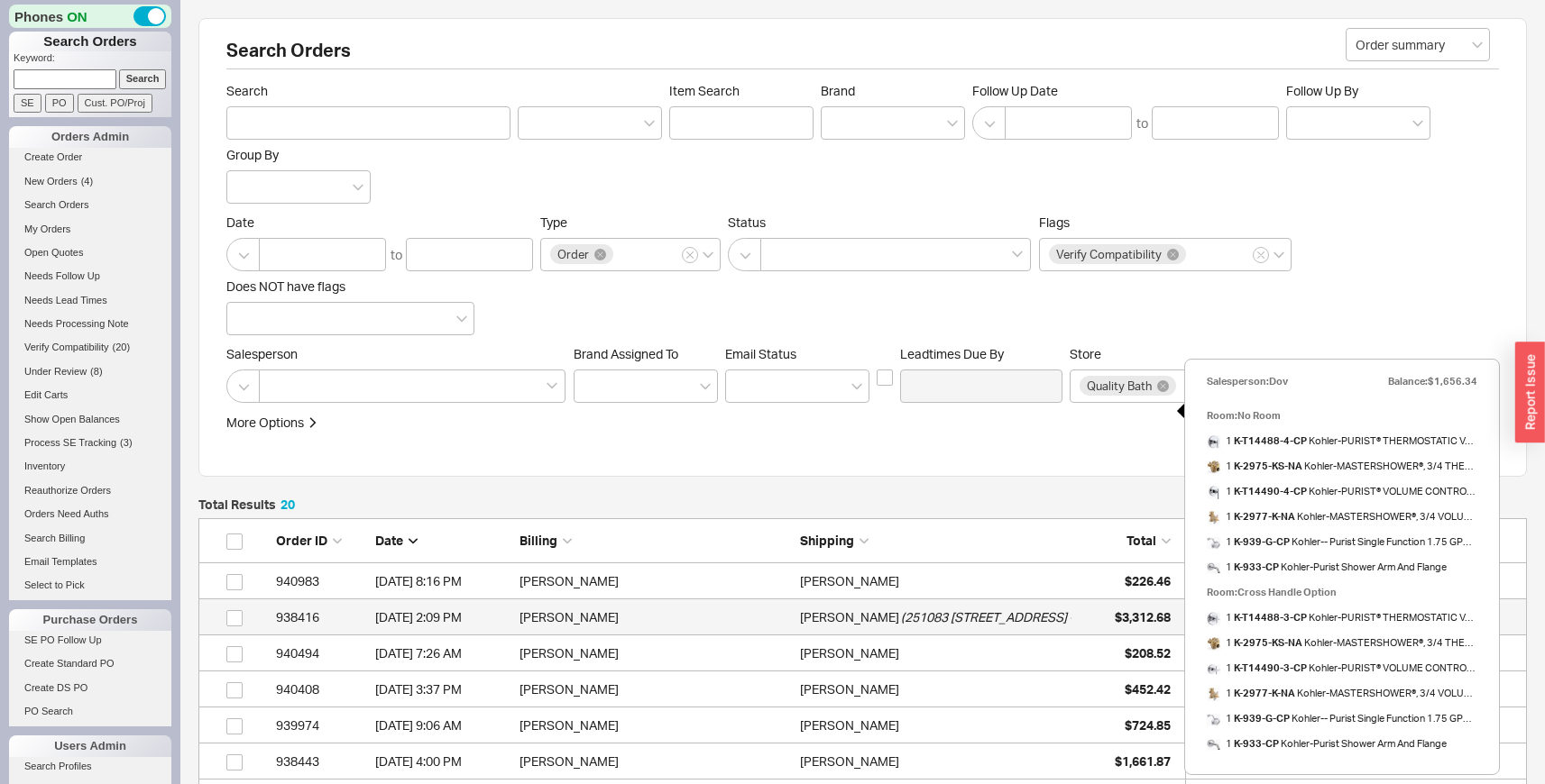
select select "LOW"
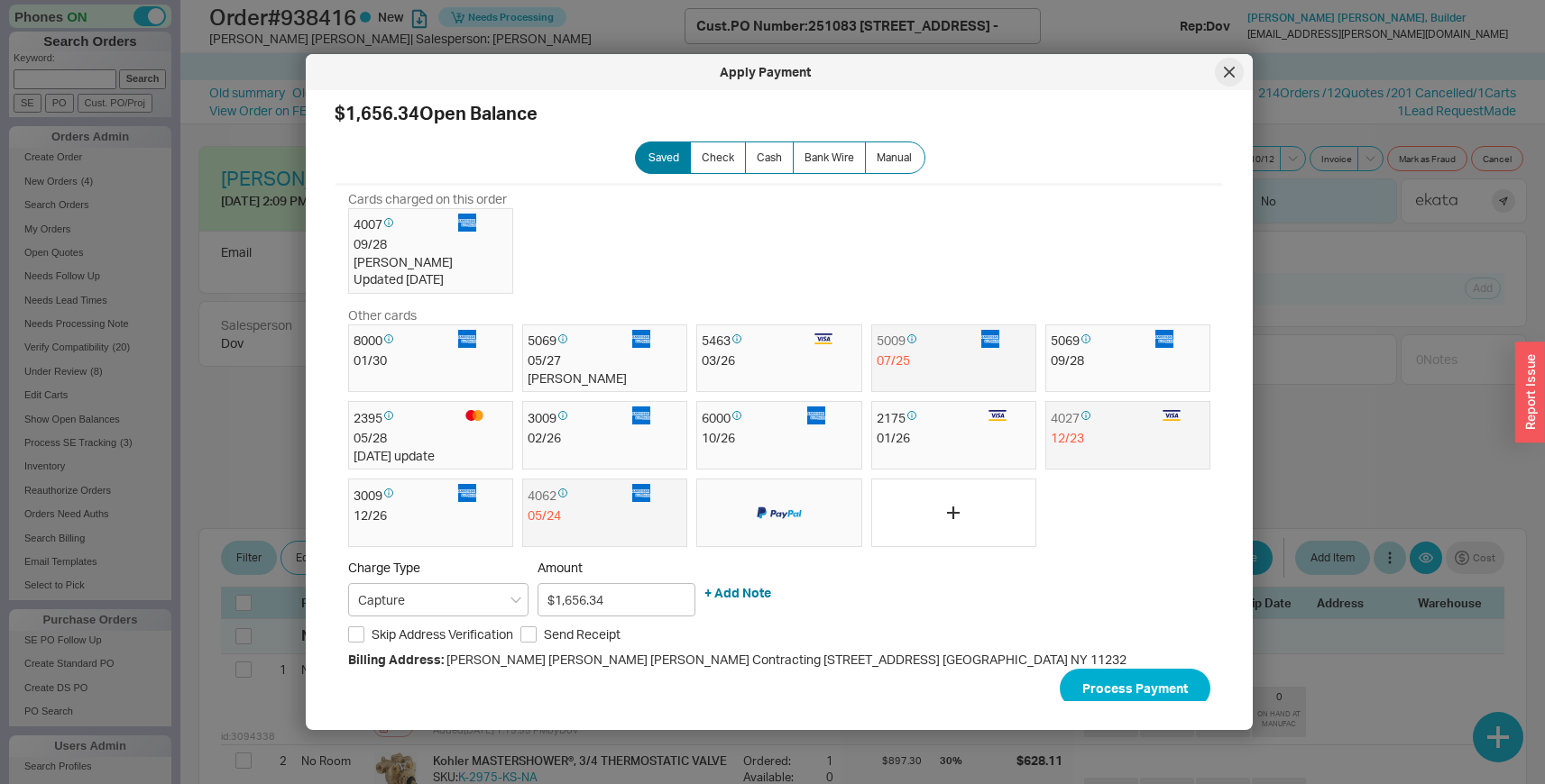
click at [1224, 80] on div at bounding box center [1229, 72] width 29 height 29
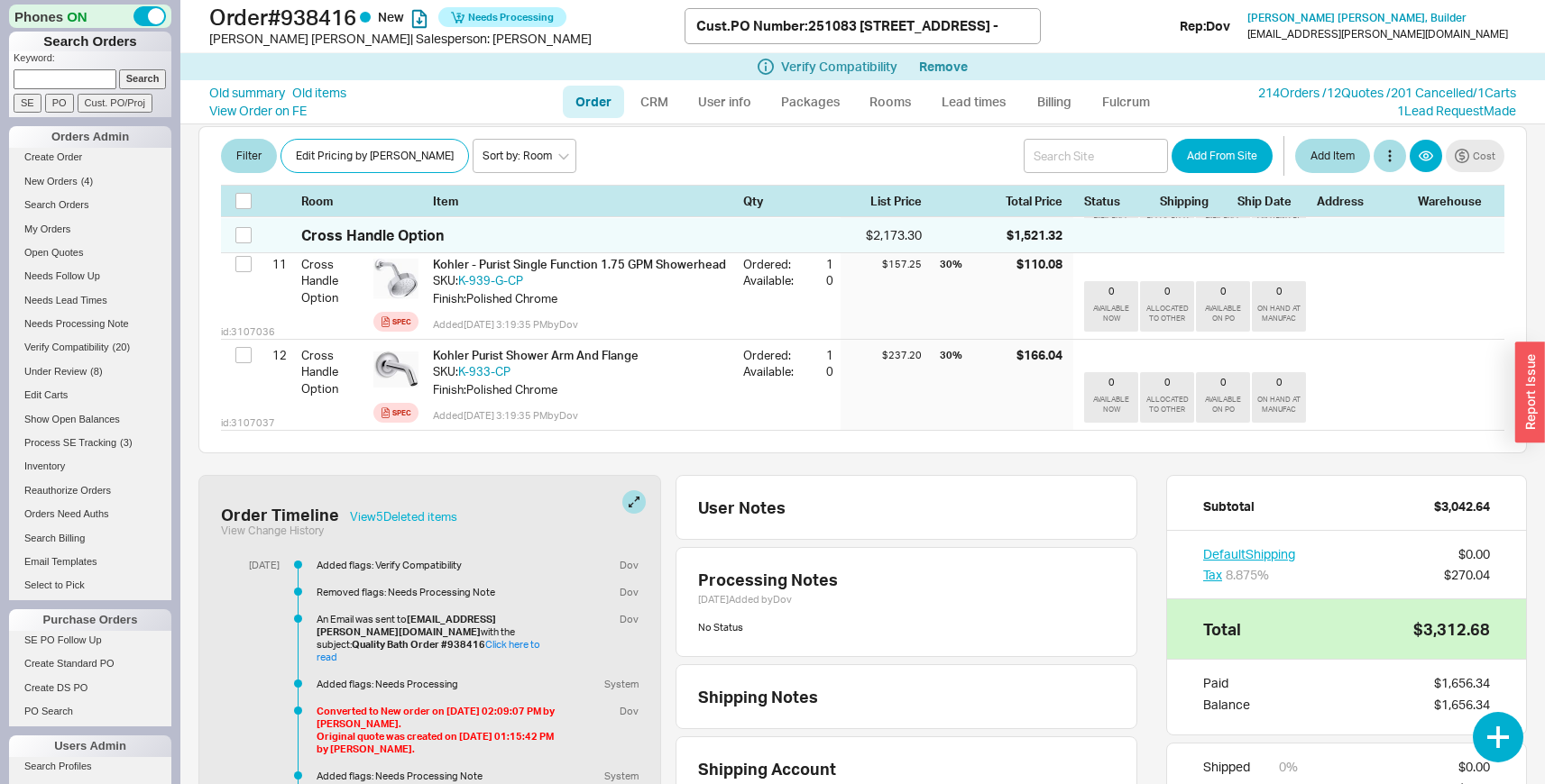
scroll to position [1352, 0]
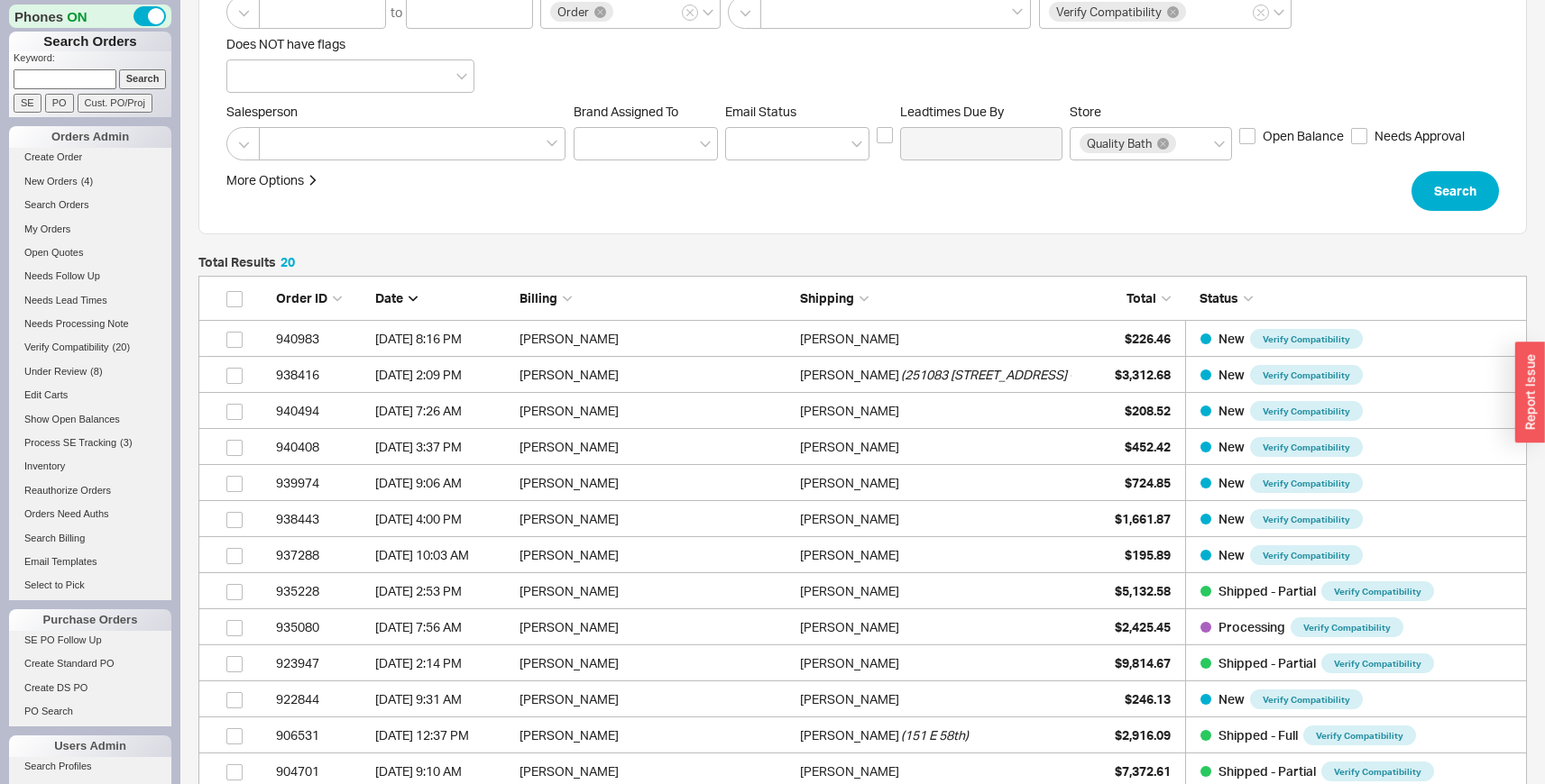
scroll to position [247, 0]
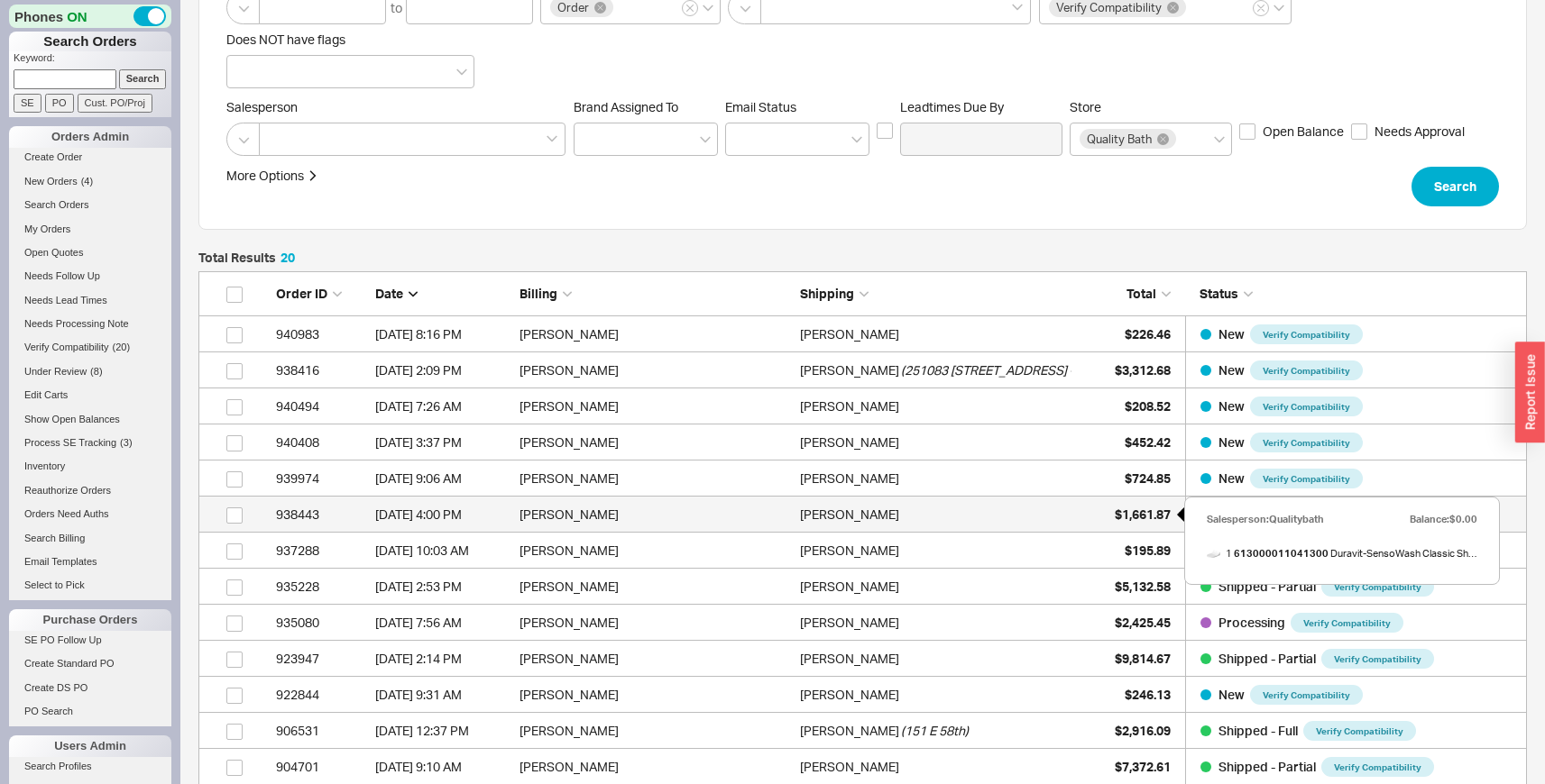
click at [1081, 523] on div "$1,661.87" at bounding box center [1126, 515] width 90 height 36
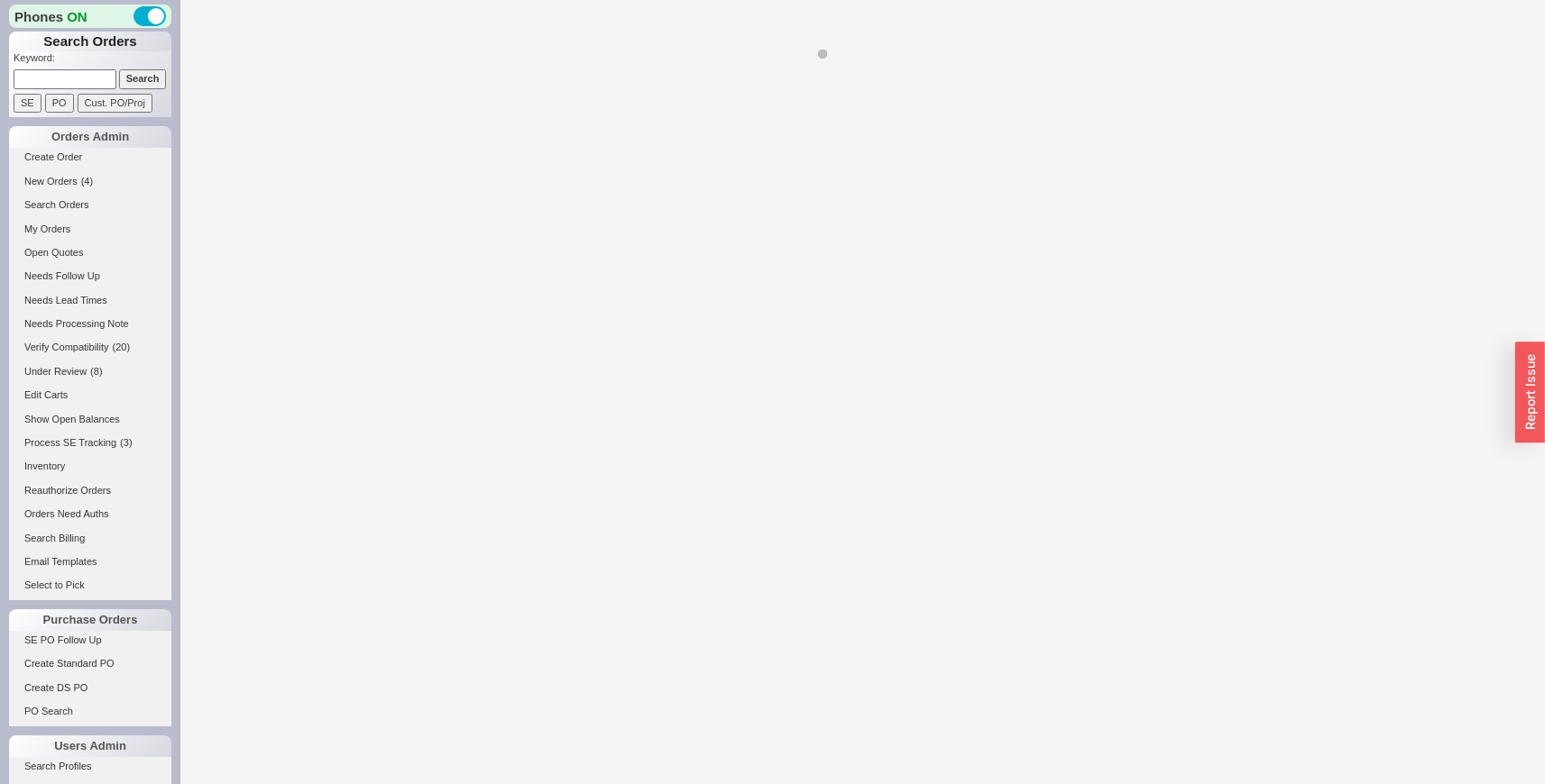
select select "LOW"
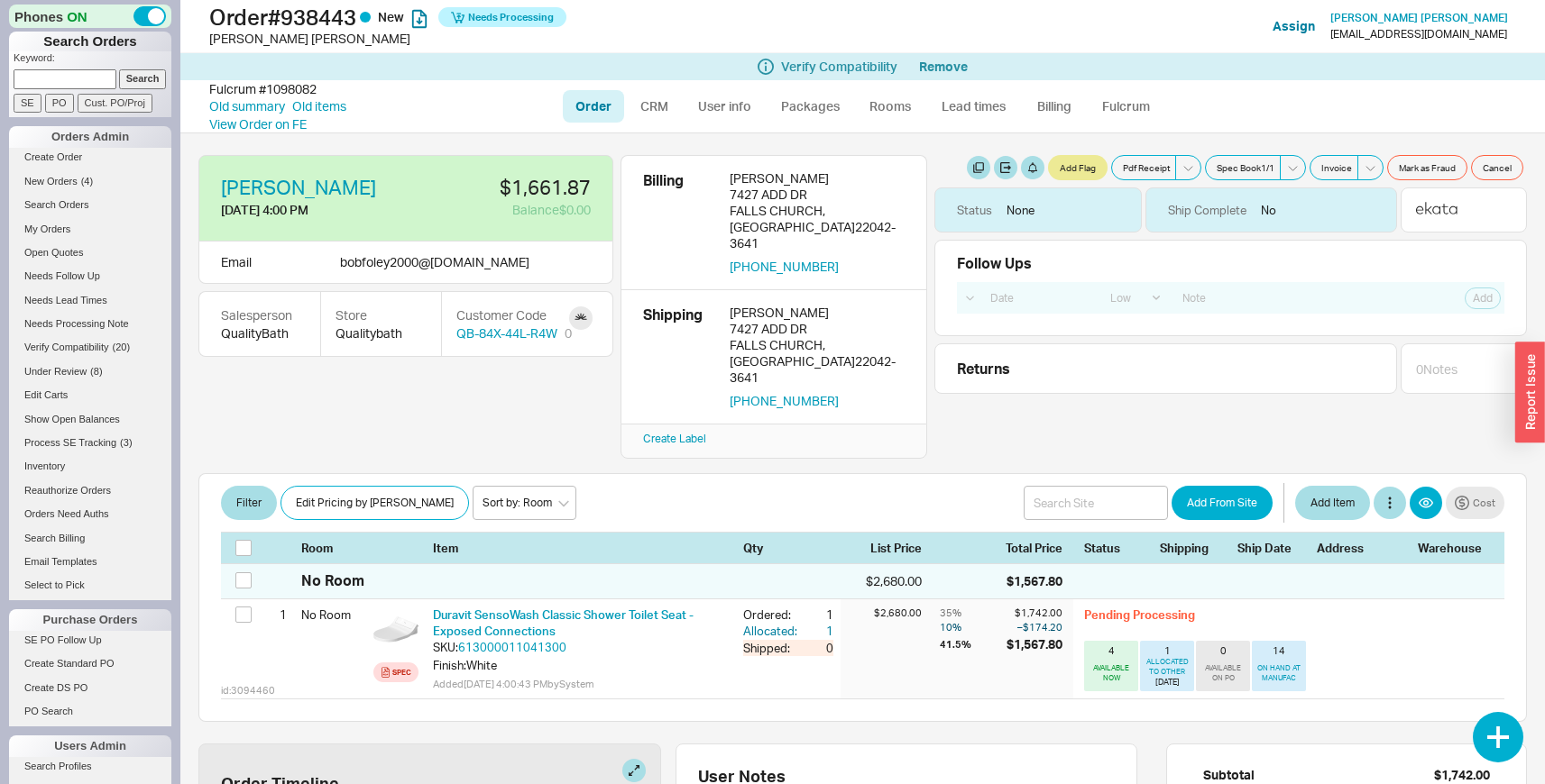
click at [580, 403] on div "Bob Foley 9/5/25 4:00 PM $1,661.87 Balance $0.00 Email bobfoley2000 @ yahoo.com…" at bounding box center [862, 307] width 1329 height 304
click at [51, 178] on span "New Orders" at bounding box center [51, 181] width 54 height 11
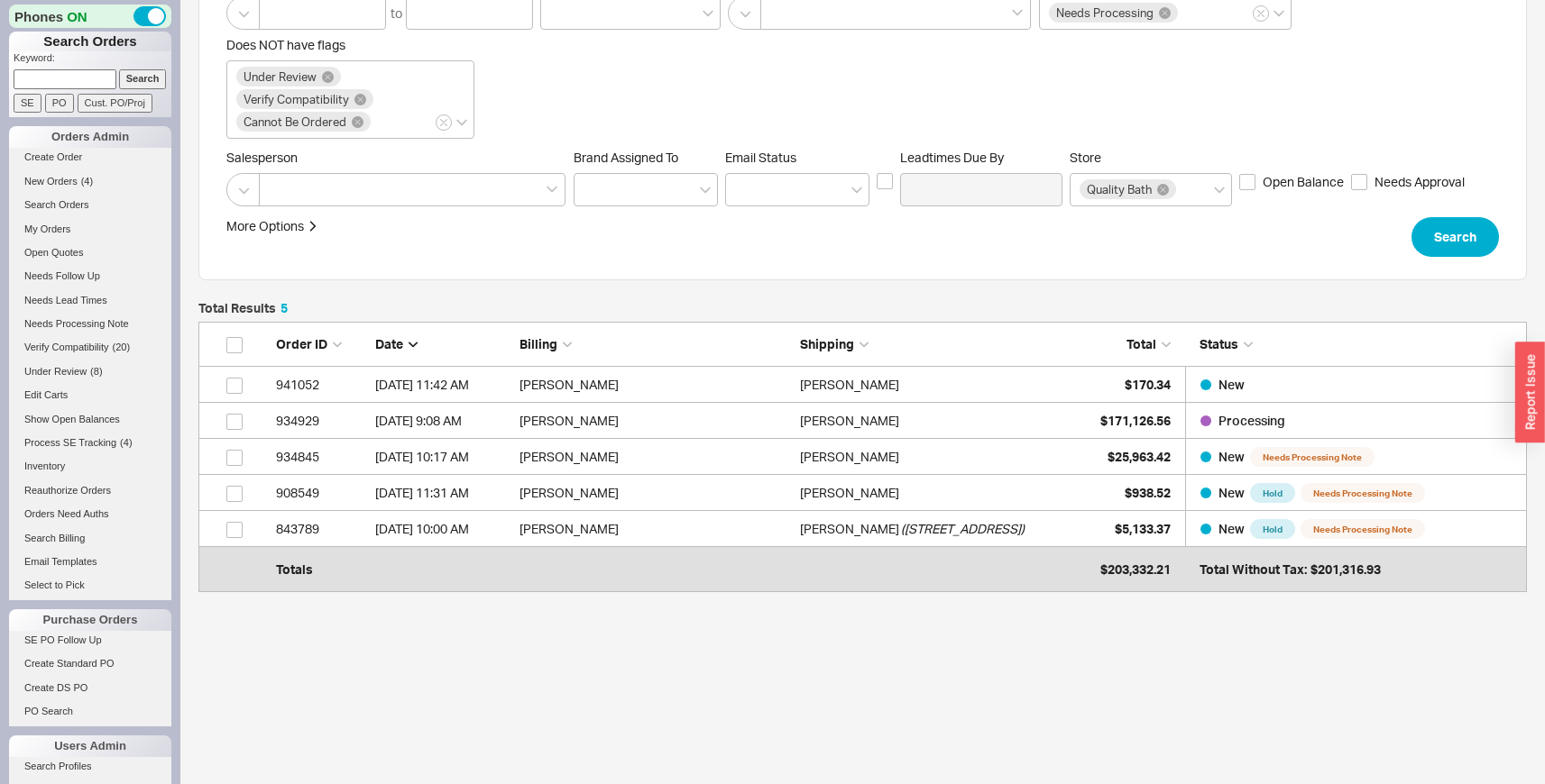
scroll to position [249, 0]
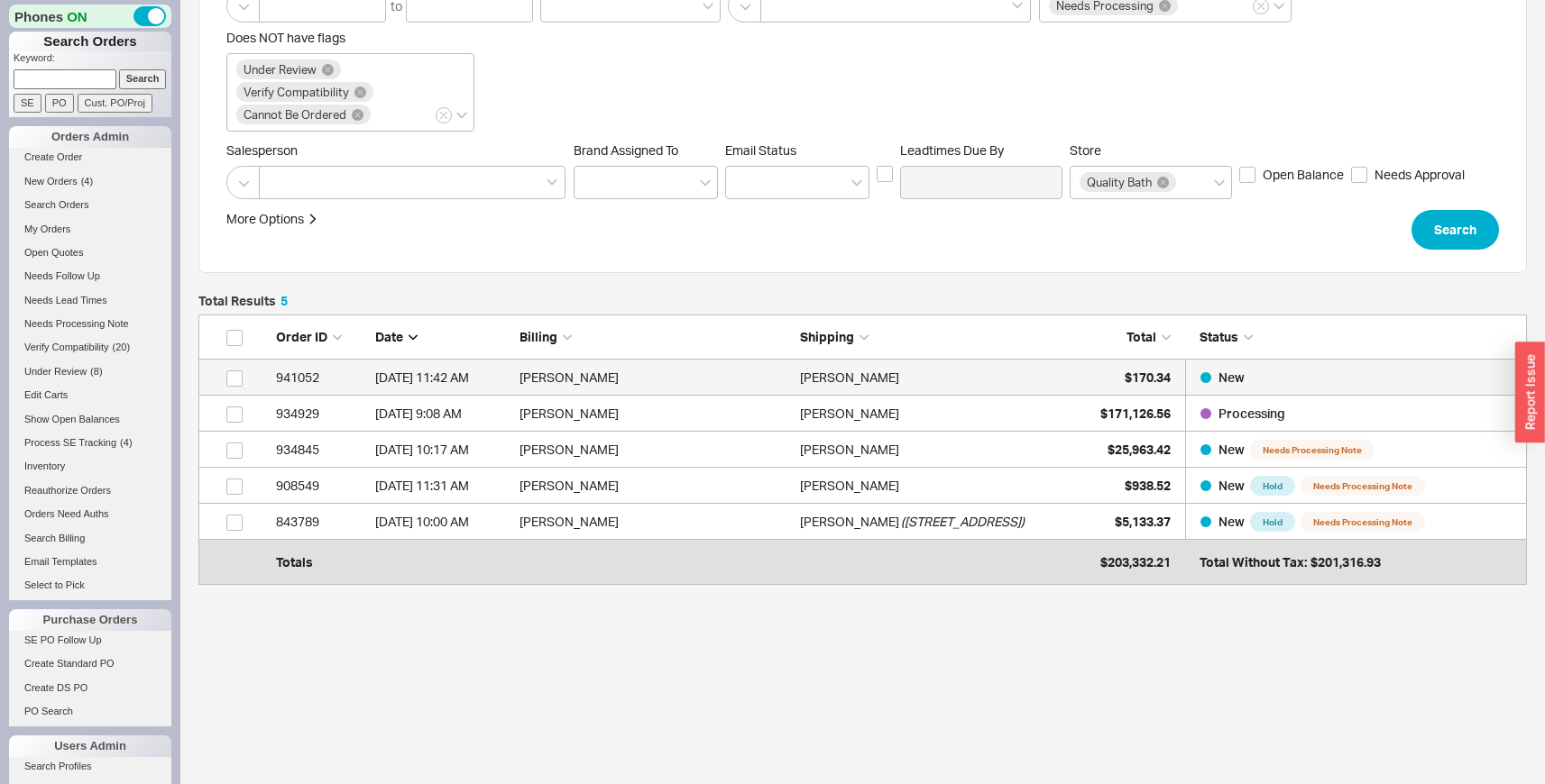
click at [1006, 376] on div "Hinda Spiegel" at bounding box center [936, 378] width 272 height 36
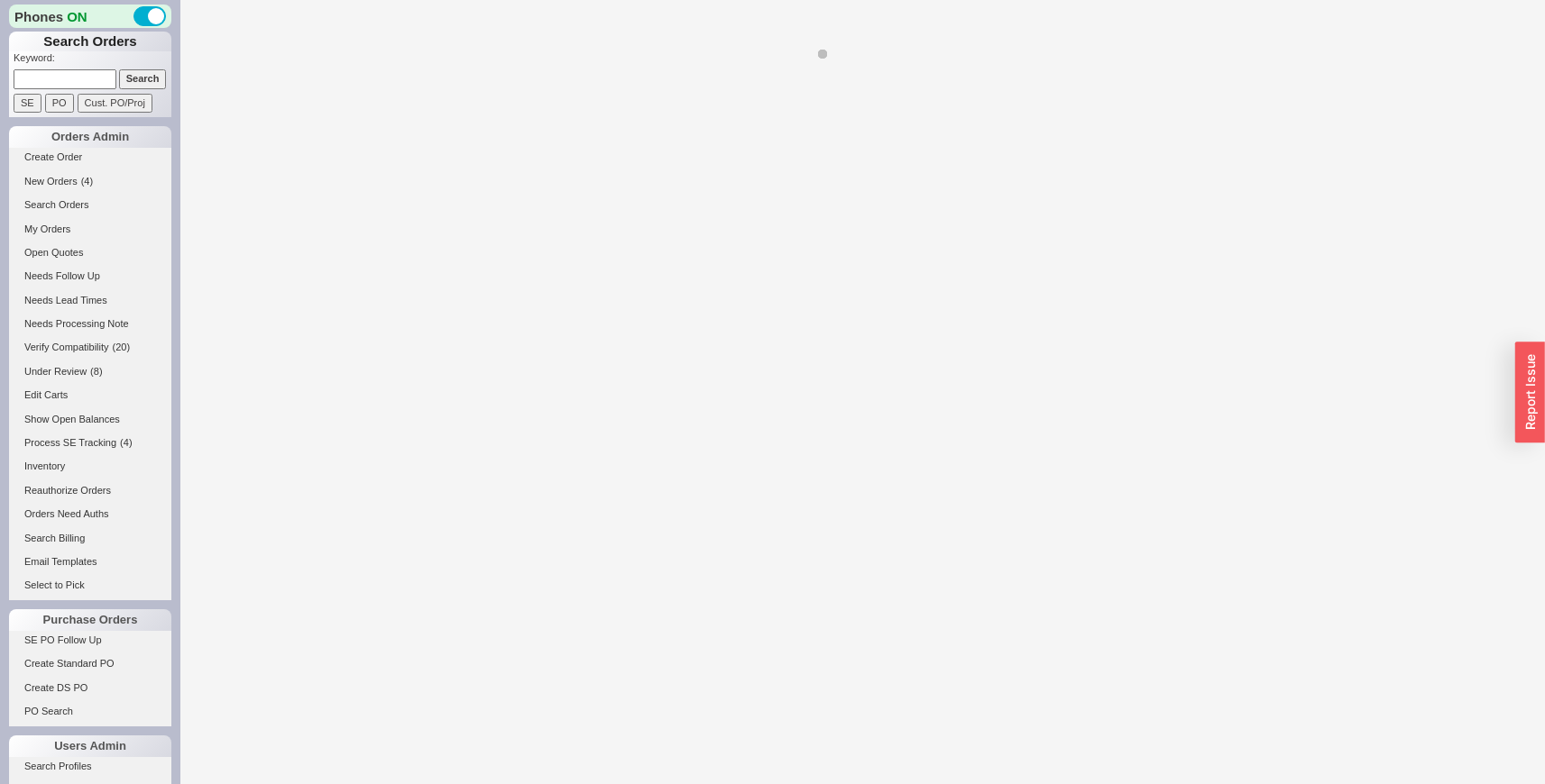
select select "LOW"
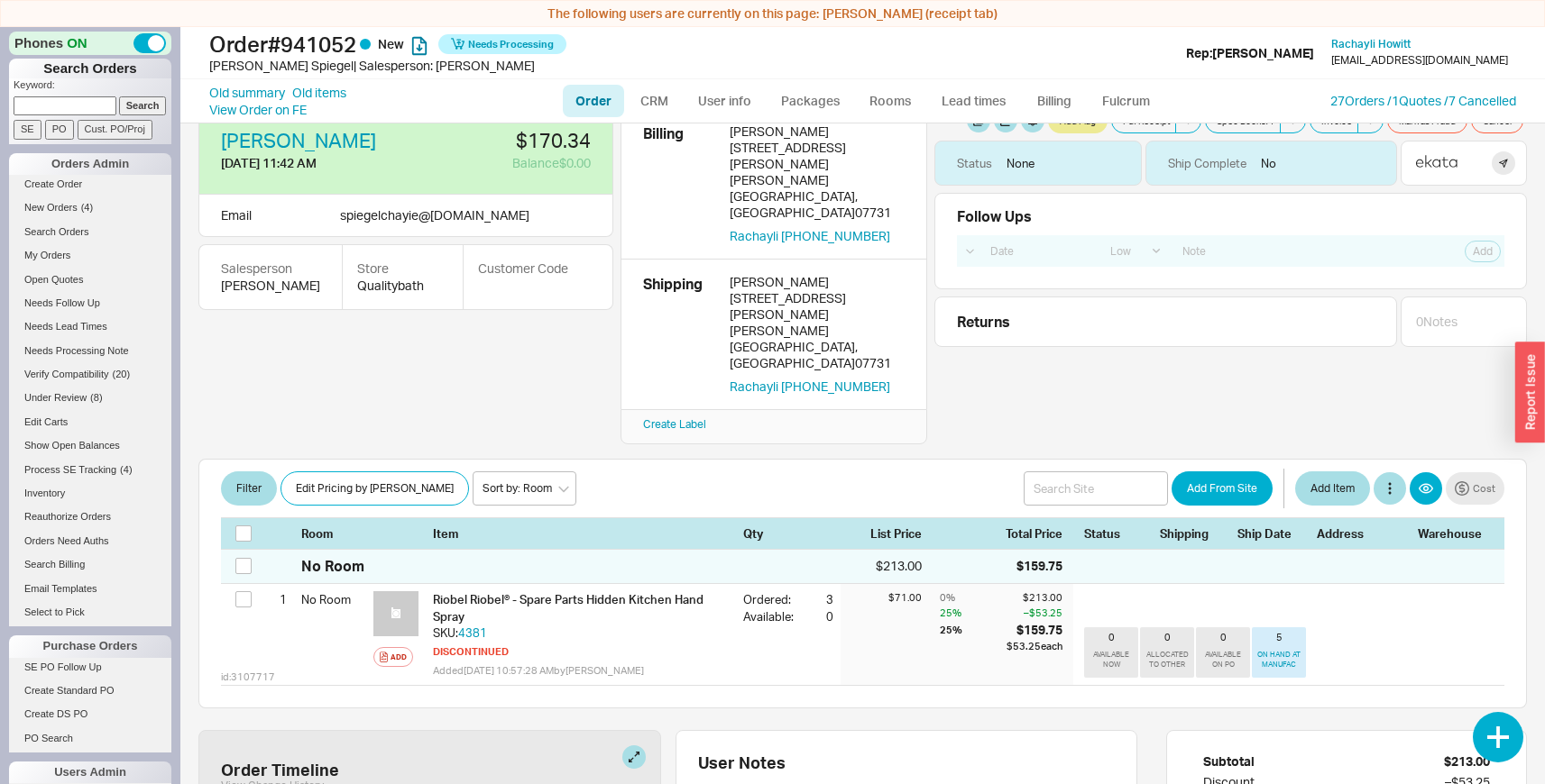
scroll to position [18, 0]
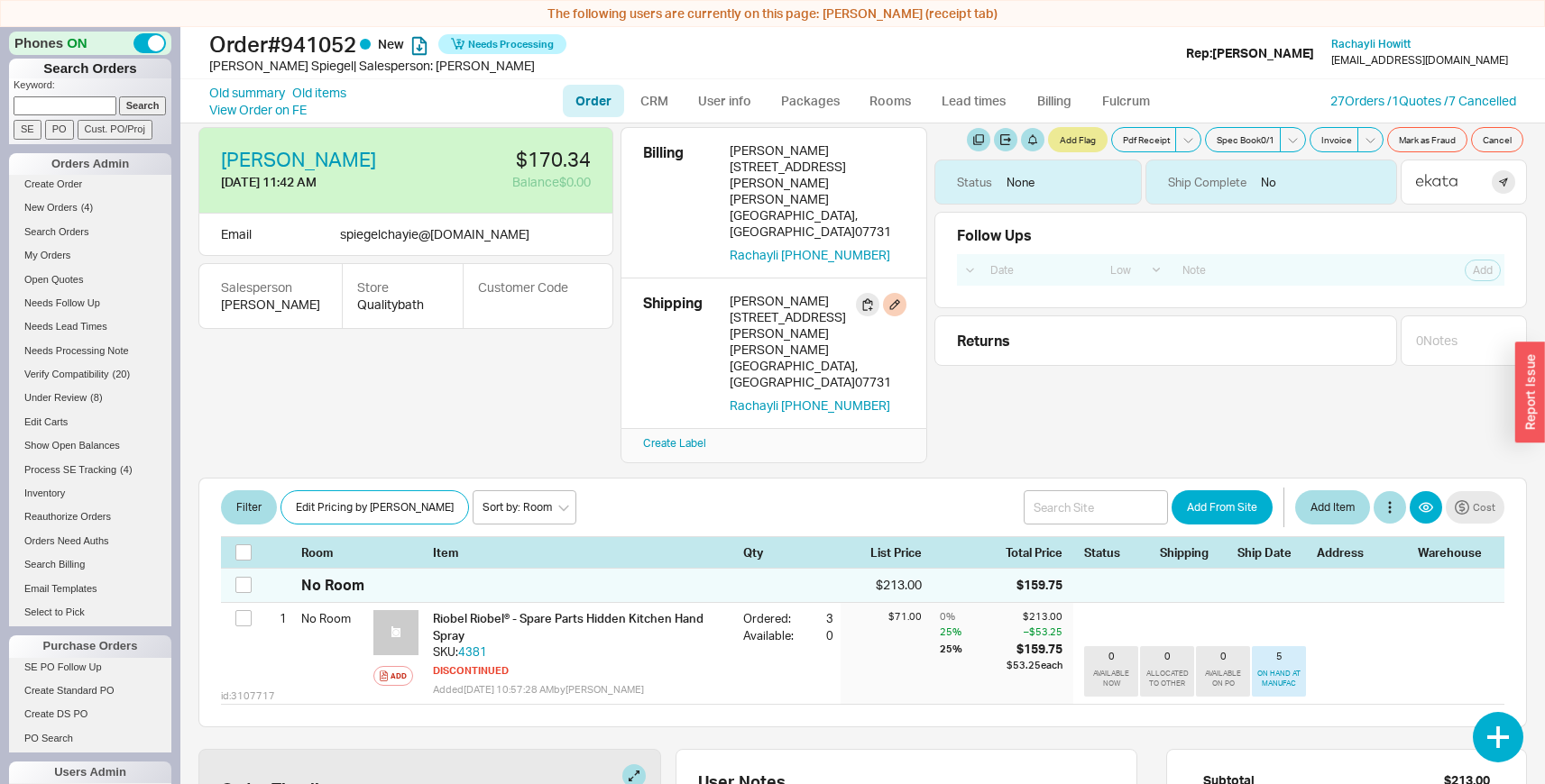
click at [736, 309] on div "41 Michele Boulevard" at bounding box center [817, 325] width 175 height 33
drag, startPoint x: 736, startPoint y: 267, endPoint x: 813, endPoint y: 267, distance: 77.0
click at [813, 309] on div "41 Michele Boulevard" at bounding box center [817, 325] width 175 height 33
copy div "41 Michele Boulevard"
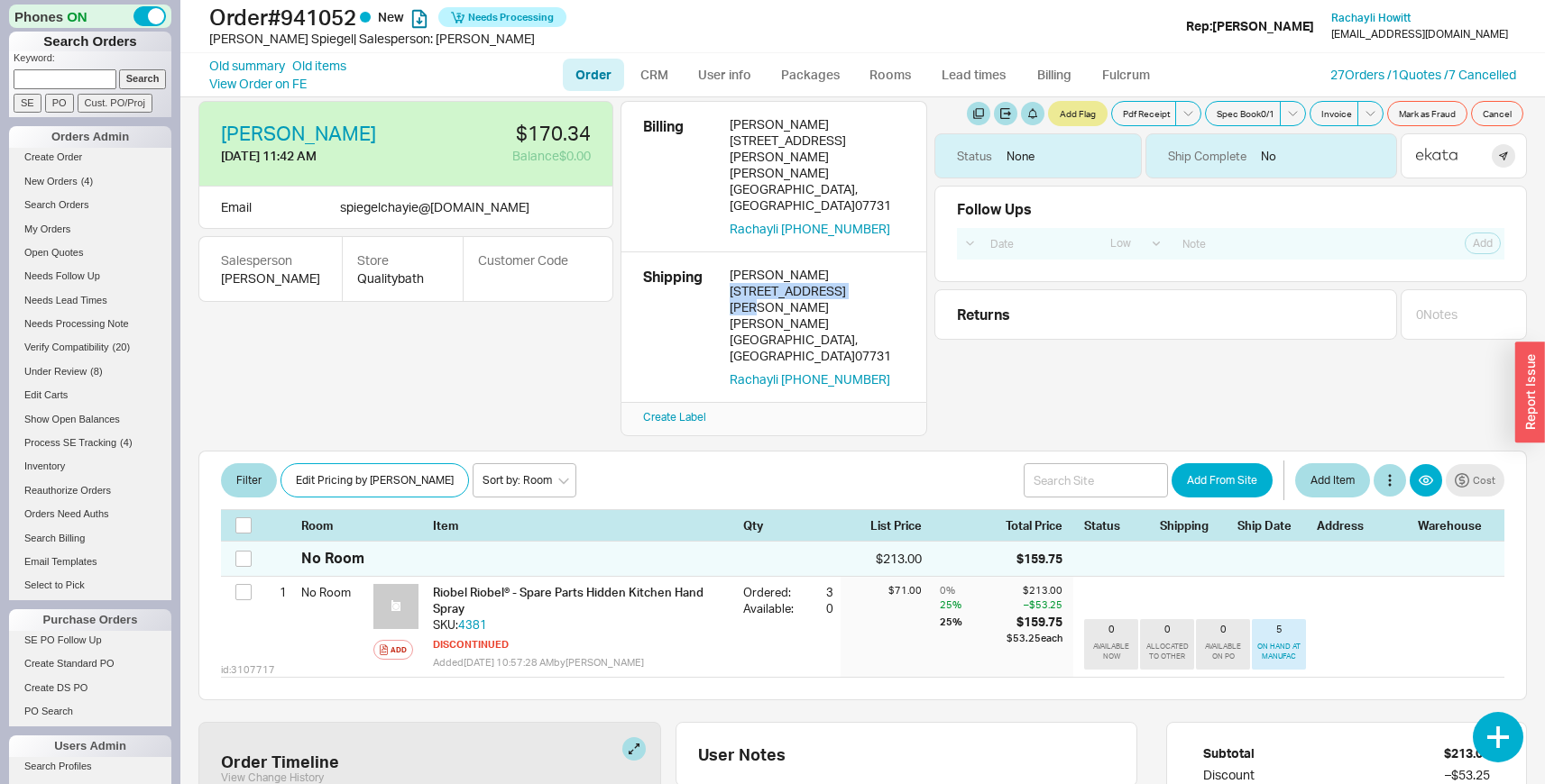
scroll to position [0, 0]
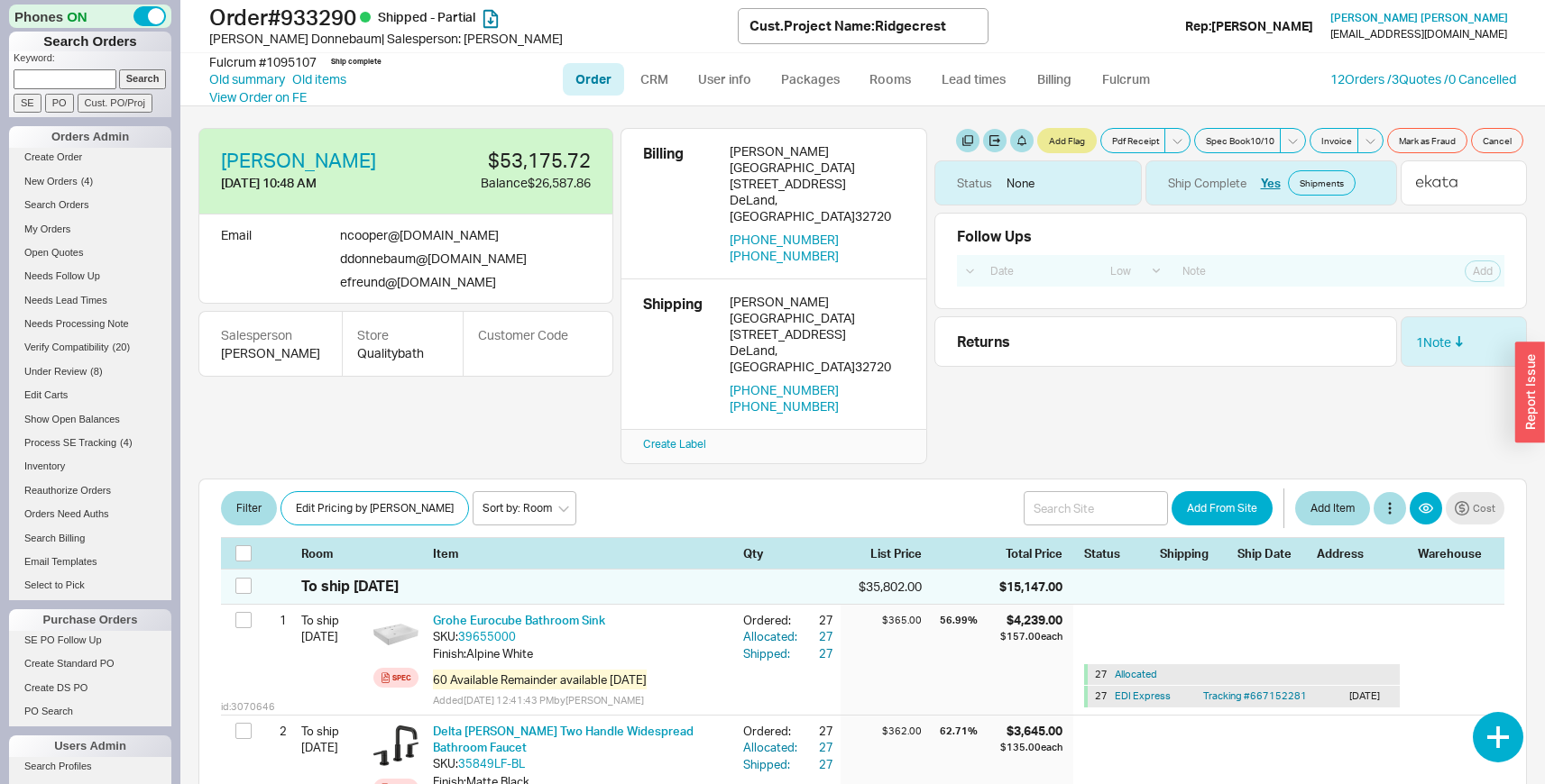
select select "LOW"
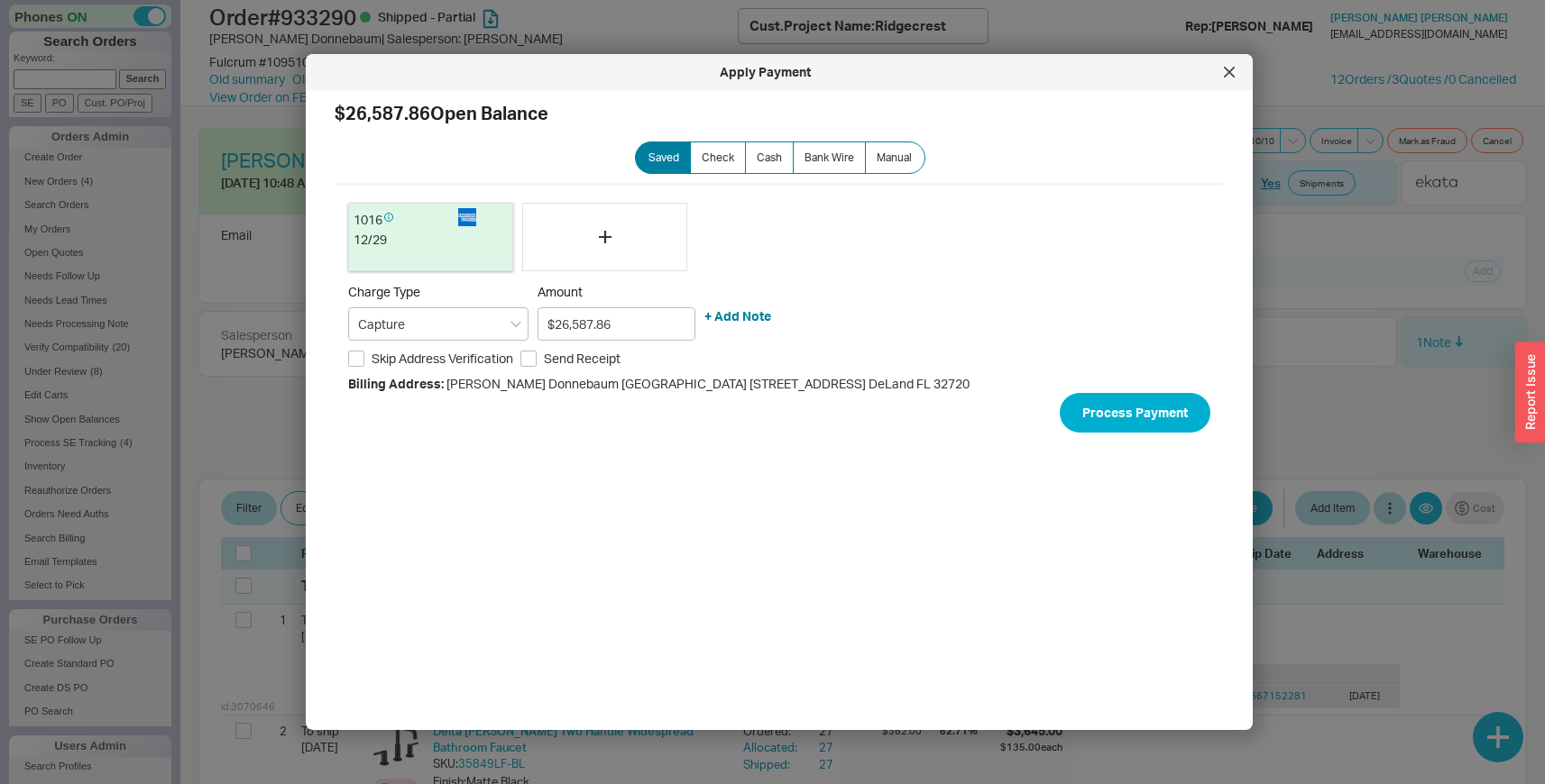
select select "LOW"
click at [1225, 71] on icon at bounding box center [1229, 72] width 11 height 11
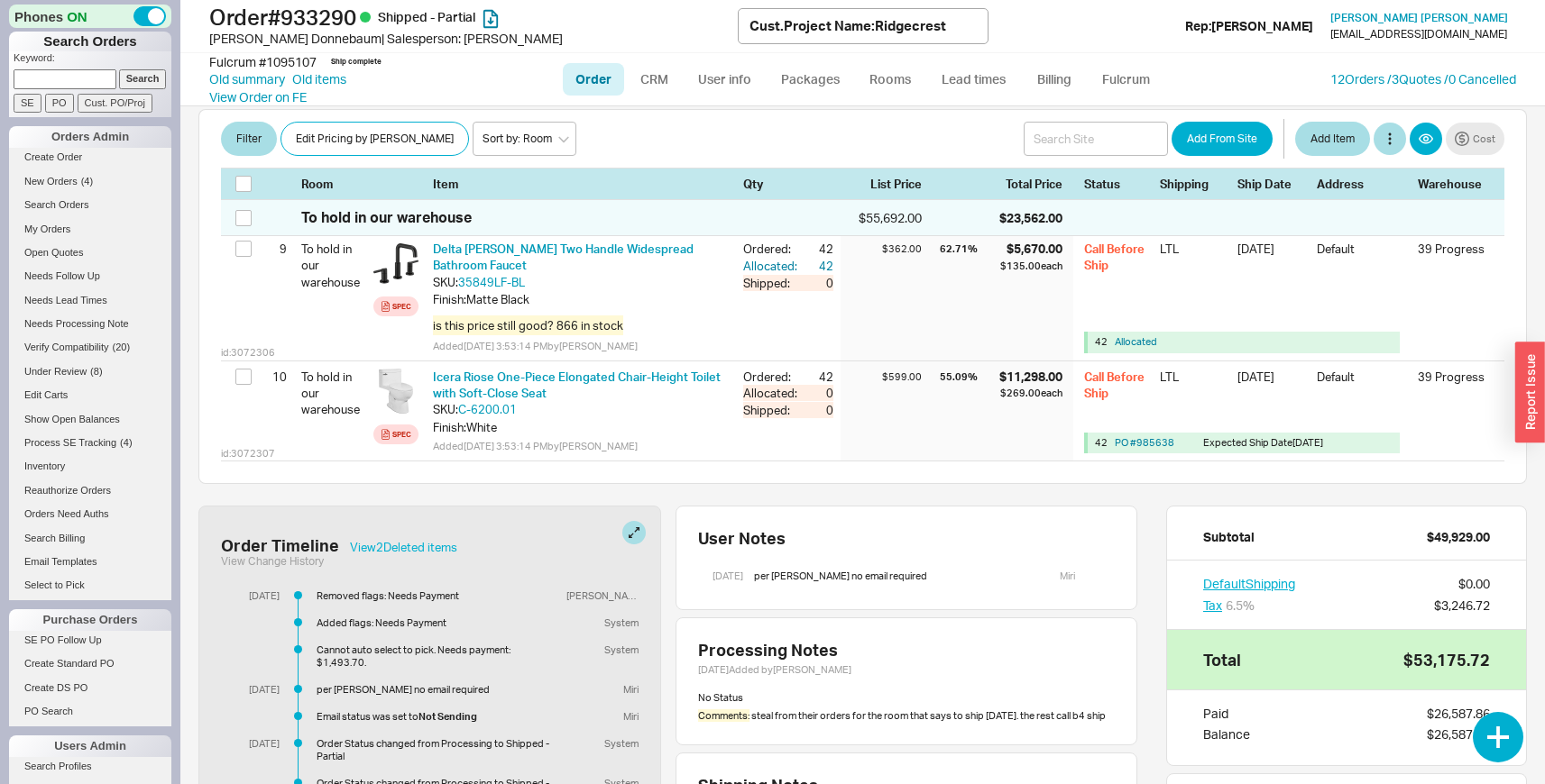
scroll to position [1720, 0]
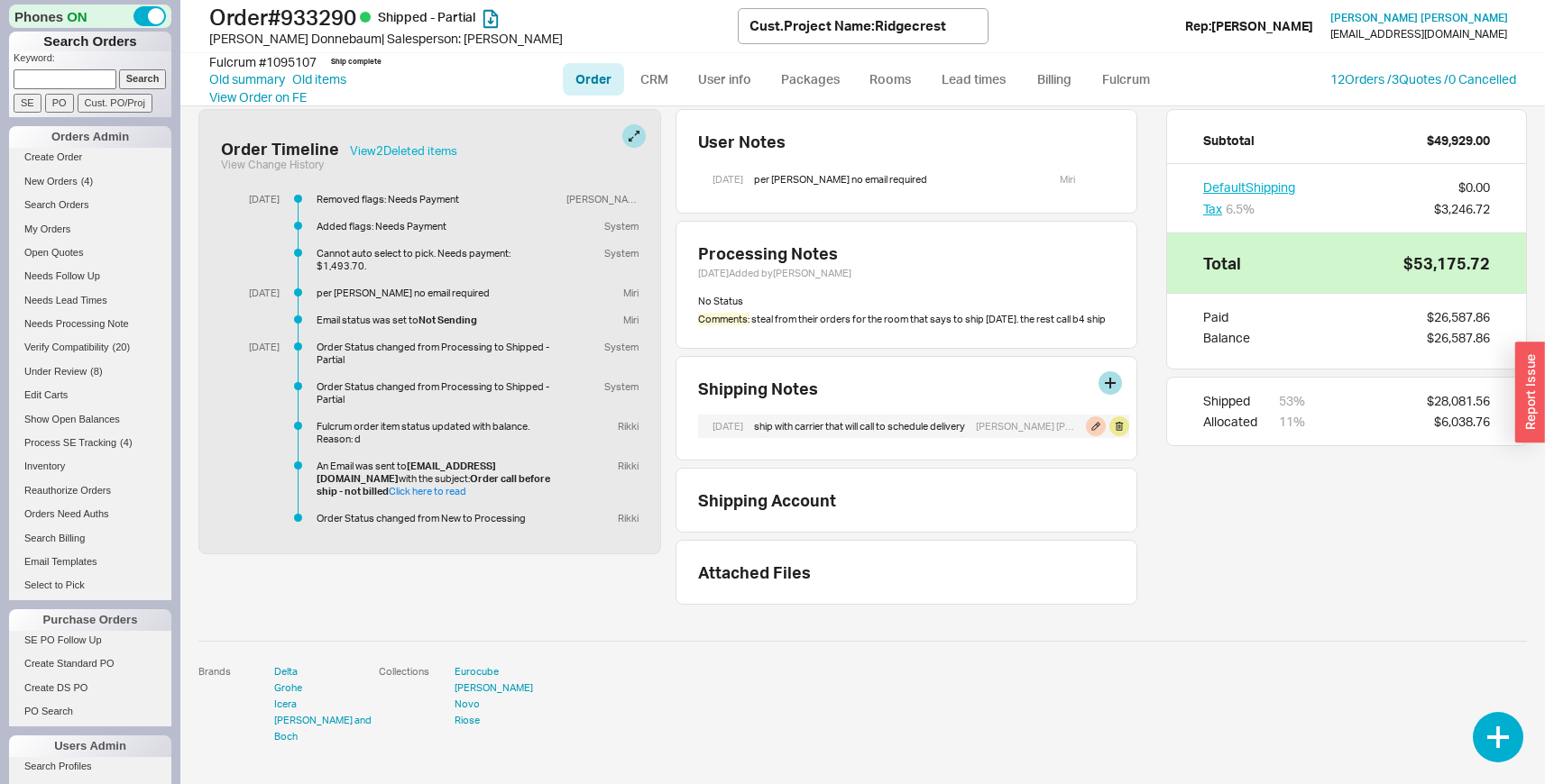
click at [1025, 424] on div "Sara Sara" at bounding box center [1026, 426] width 99 height 24
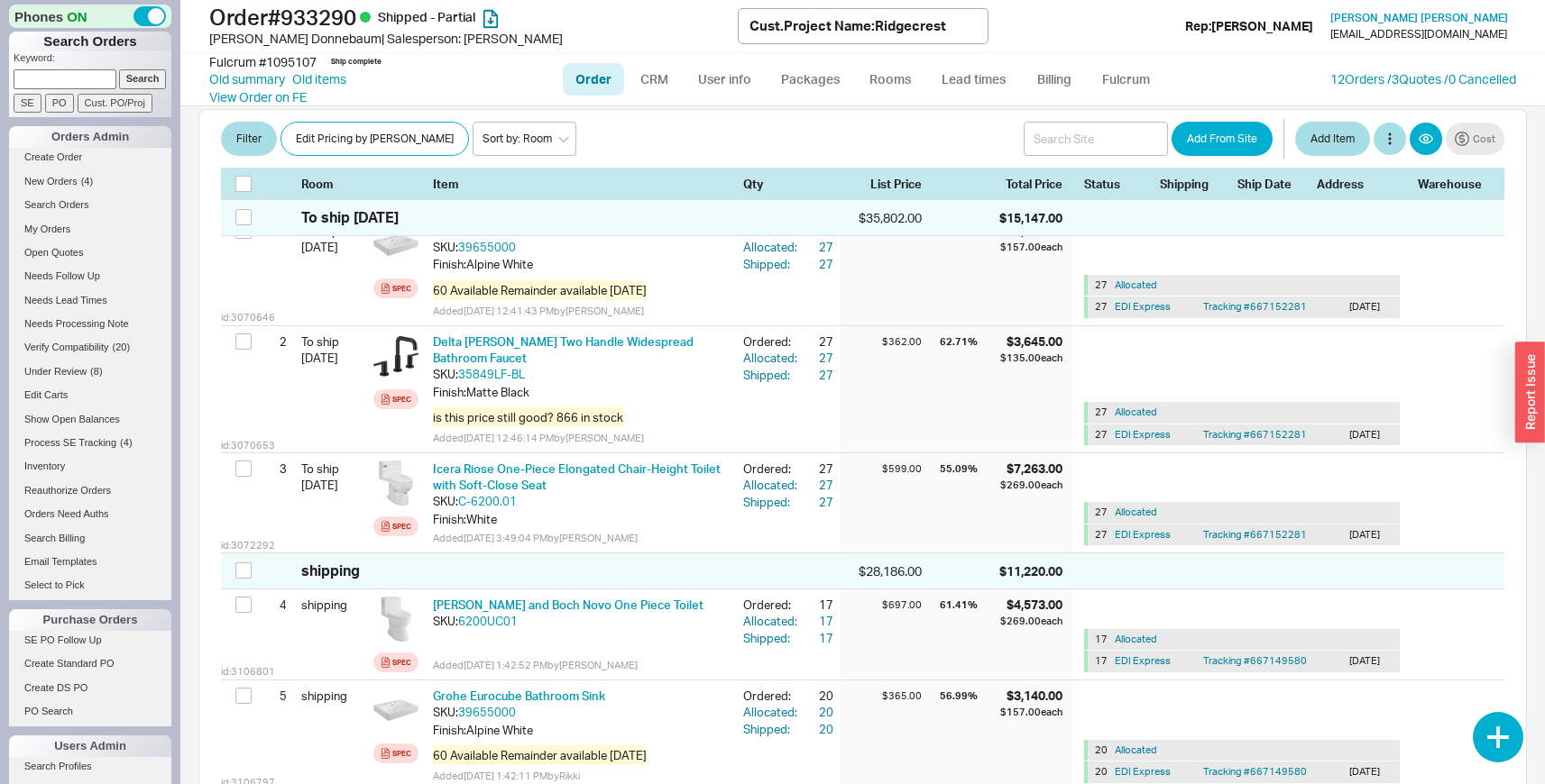
scroll to position [0, 0]
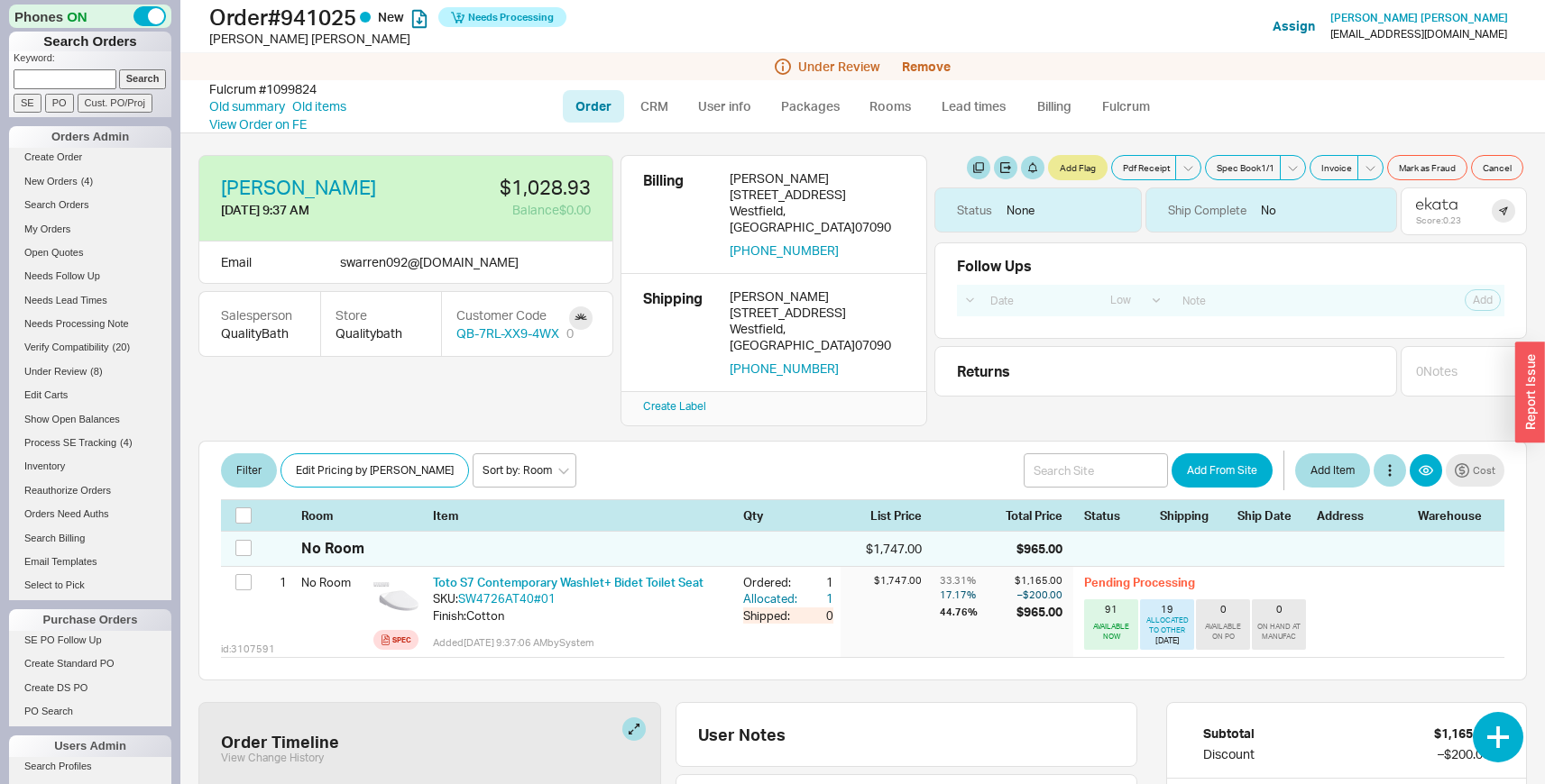
select select "LOW"
